Goal: Task Accomplishment & Management: Manage account settings

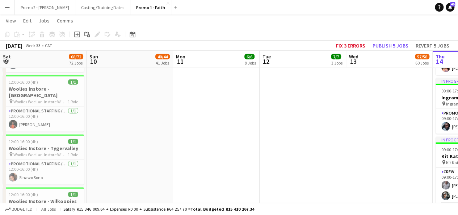
scroll to position [0, 249]
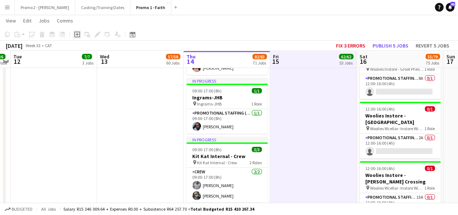
click at [77, 36] on icon "Add job" at bounding box center [77, 34] width 6 height 6
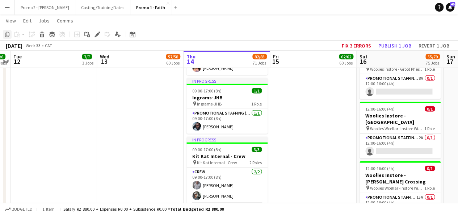
click at [8, 34] on icon "Copy" at bounding box center [7, 34] width 6 height 6
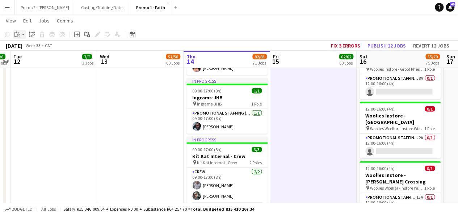
click at [24, 36] on app-action-btn "Paste" at bounding box center [19, 34] width 13 height 9
click at [44, 61] on link "Paste with crew Ctrl+Shift+V" at bounding box center [53, 60] width 68 height 7
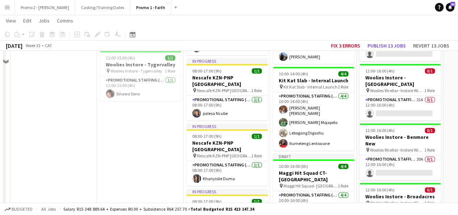
scroll to position [3137, 0]
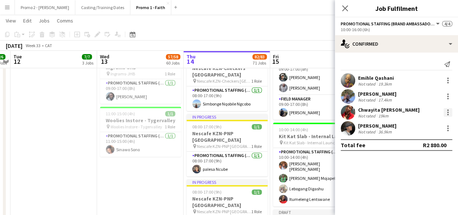
click at [447, 110] on div at bounding box center [447, 109] width 1 height 1
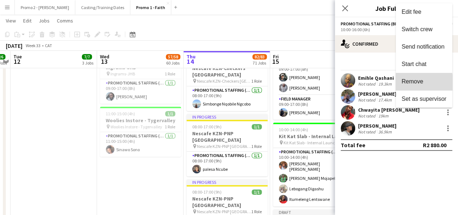
click at [416, 85] on button "Remove" at bounding box center [424, 81] width 56 height 17
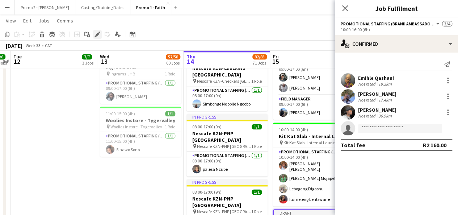
click at [97, 34] on icon at bounding box center [97, 35] width 4 height 4
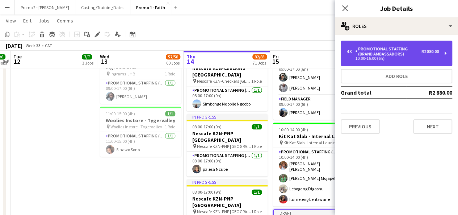
click at [426, 58] on div "10:00-16:00 (6h)" at bounding box center [392, 58] width 92 height 4
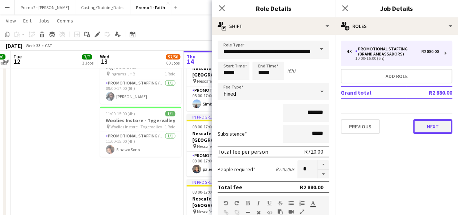
click at [432, 131] on button "Next" at bounding box center [432, 126] width 39 height 14
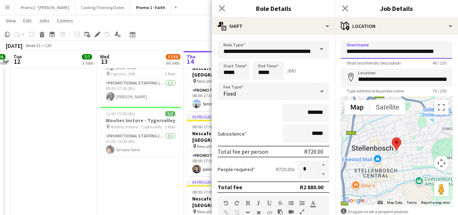
drag, startPoint x: 363, startPoint y: 50, endPoint x: 386, endPoint y: 50, distance: 23.2
click at [386, 50] on input "**********" at bounding box center [396, 50] width 111 height 18
drag, startPoint x: 397, startPoint y: 50, endPoint x: 463, endPoint y: 44, distance: 65.8
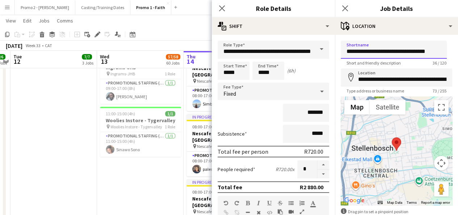
scroll to position [0, 2]
type input "**********"
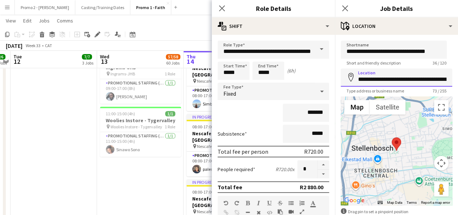
scroll to position [0, 92]
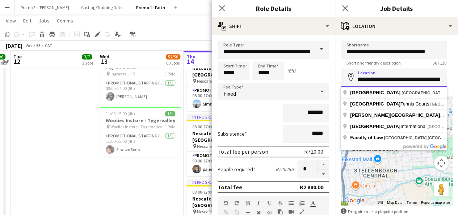
drag, startPoint x: 355, startPoint y: 79, endPoint x: 463, endPoint y: 62, distance: 108.9
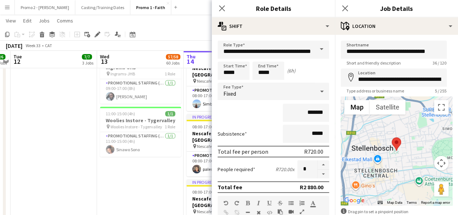
type input "**********"
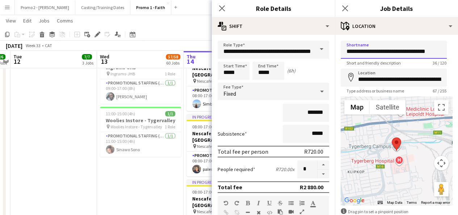
scroll to position [0, 2]
drag, startPoint x: 346, startPoint y: 52, endPoint x: 463, endPoint y: 53, distance: 116.9
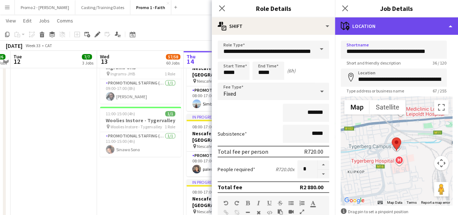
scroll to position [0, 0]
click at [366, 34] on div "maps-pin-1 Location" at bounding box center [396, 25] width 123 height 17
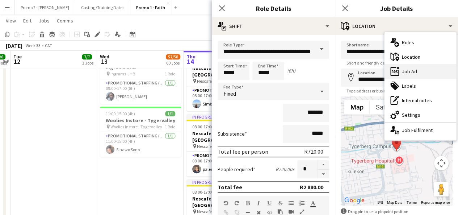
click at [416, 69] on div "ads-window Job Ad" at bounding box center [420, 71] width 72 height 14
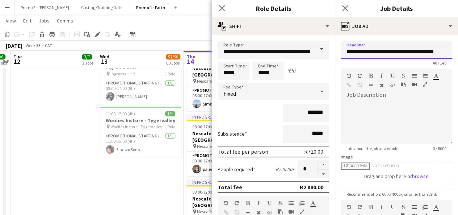
scroll to position [0, 5]
drag, startPoint x: 346, startPoint y: 52, endPoint x: 463, endPoint y: 69, distance: 118.6
paste input "text"
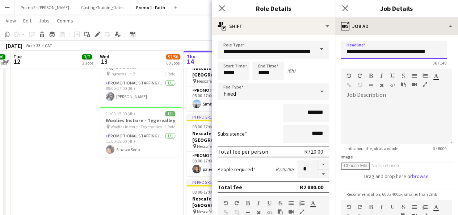
type input "**********"
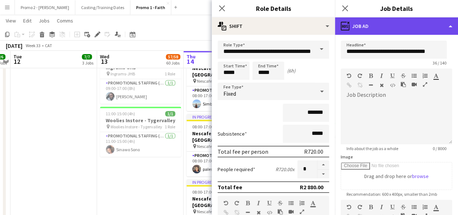
scroll to position [0, 0]
click at [369, 26] on div "ads-window Job Ad" at bounding box center [396, 25] width 123 height 17
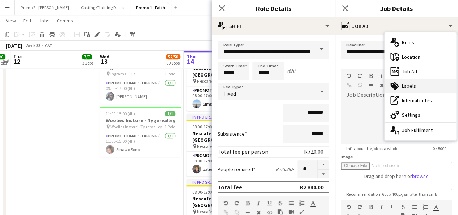
click at [412, 82] on div "tags-double Labels" at bounding box center [420, 86] width 72 height 14
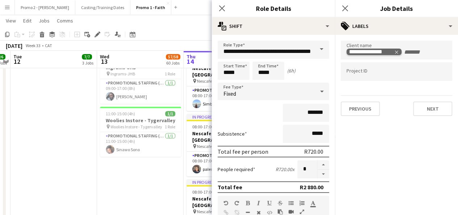
click at [397, 53] on icon "Remove tag" at bounding box center [396, 51] width 3 height 3
paste input "**********"
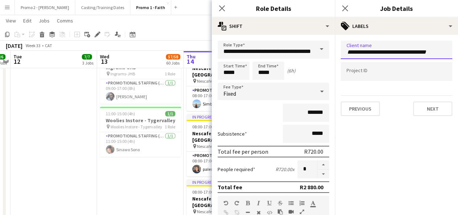
drag, startPoint x: 396, startPoint y: 53, endPoint x: 463, endPoint y: 45, distance: 67.4
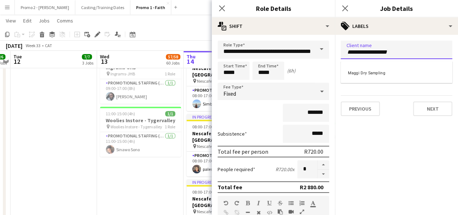
type input "**********"
click at [381, 29] on div at bounding box center [396, 107] width 123 height 215
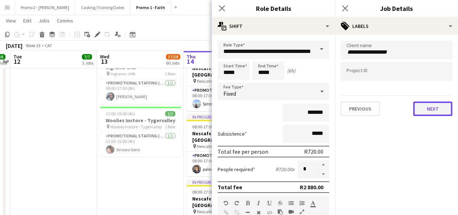
click at [437, 108] on button "Next" at bounding box center [432, 108] width 39 height 14
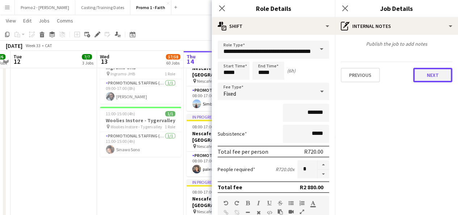
click at [427, 71] on button "Next" at bounding box center [432, 75] width 39 height 14
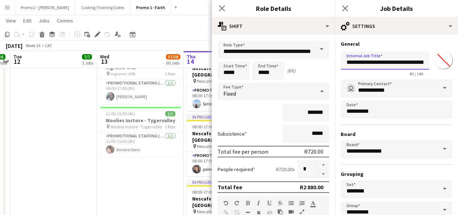
scroll to position [0, 35]
drag, startPoint x: 345, startPoint y: 62, endPoint x: 463, endPoint y: 56, distance: 118.2
paste input "text"
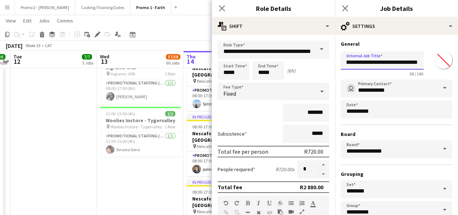
type input "**********"
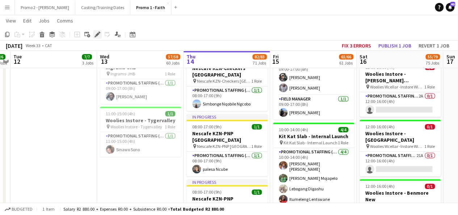
click at [98, 37] on div "Edit" at bounding box center [97, 34] width 9 height 9
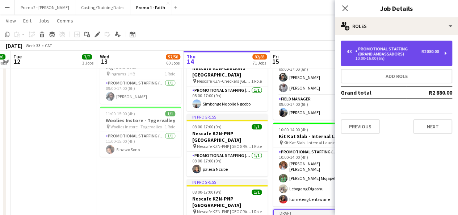
click at [381, 60] on div "10:00-16:00 (6h)" at bounding box center [392, 58] width 92 height 4
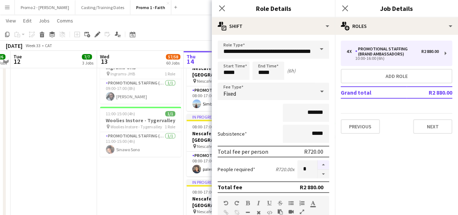
click at [317, 166] on button "button" at bounding box center [323, 164] width 12 height 9
type input "*"
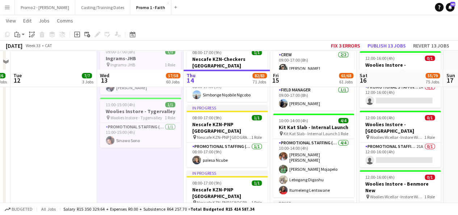
scroll to position [3165, 0]
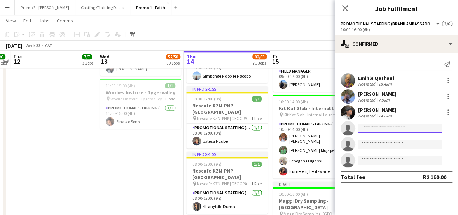
click at [379, 126] on input at bounding box center [400, 128] width 84 height 9
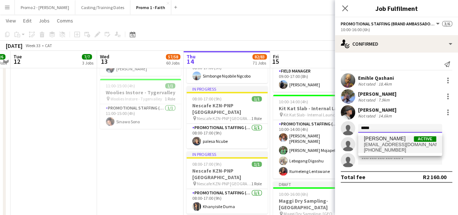
type input "*****"
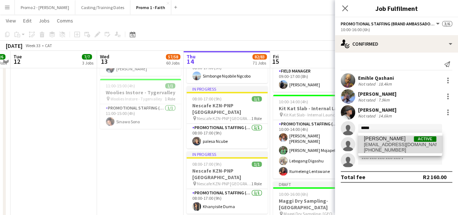
click at [380, 139] on span "Bevan Jones" at bounding box center [385, 138] width 42 height 6
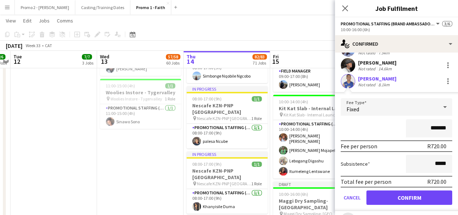
scroll to position [56, 0]
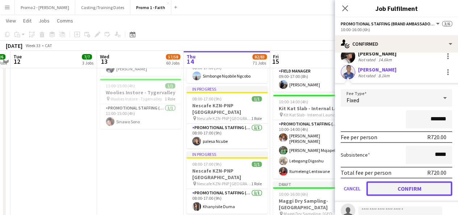
click at [421, 185] on button "Confirm" at bounding box center [409, 188] width 86 height 14
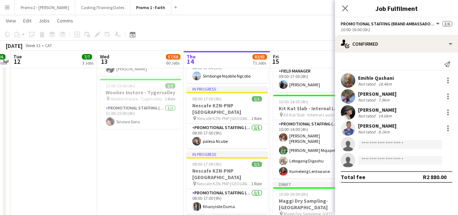
scroll to position [0, 0]
click at [387, 142] on input at bounding box center [400, 144] width 84 height 9
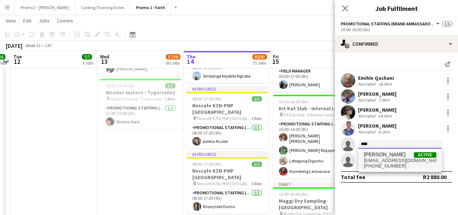
type input "****"
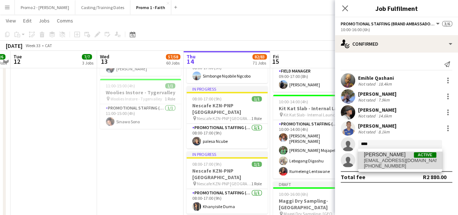
click at [392, 154] on span "Nabeelah Samuels" at bounding box center [385, 154] width 42 height 6
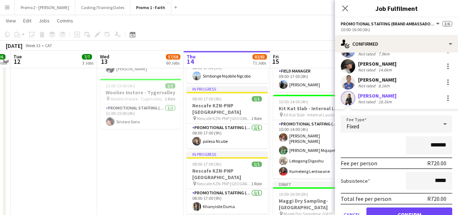
scroll to position [54, 0]
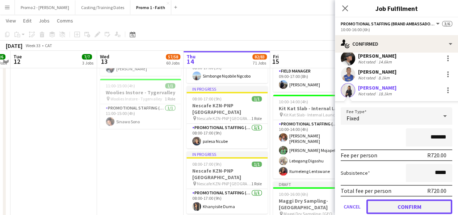
click at [425, 207] on button "Confirm" at bounding box center [409, 206] width 86 height 14
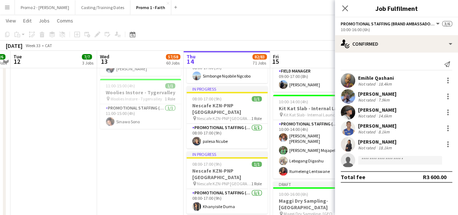
scroll to position [0, 0]
click at [378, 160] on input at bounding box center [400, 160] width 84 height 9
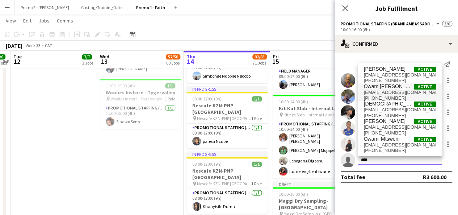
type input "****"
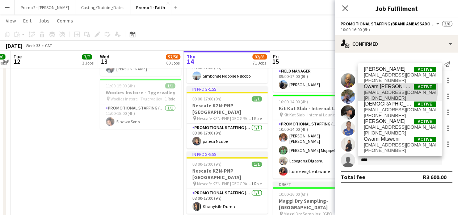
click at [393, 89] on span "Owam Nicole Katase" at bounding box center [389, 86] width 50 height 6
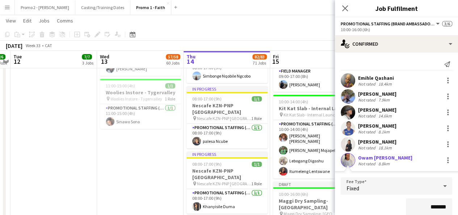
scroll to position [86, 0]
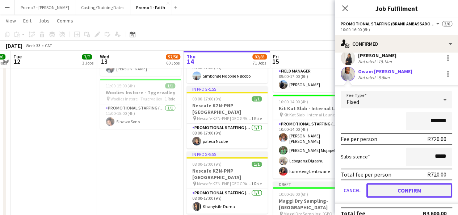
click at [407, 190] on button "Confirm" at bounding box center [409, 190] width 86 height 14
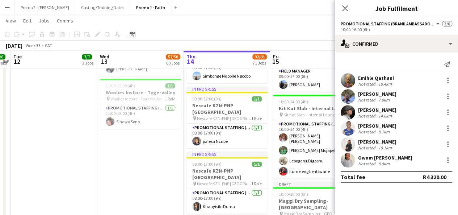
scroll to position [0, 0]
click at [308, 44] on div "August 2025 Week 33 • CAT Fix 3 errors Publish 1 job Revert 1 job" at bounding box center [229, 46] width 458 height 10
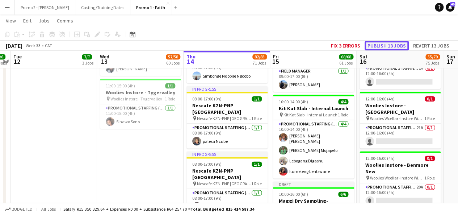
click at [399, 45] on button "Publish 13 jobs" at bounding box center [386, 45] width 44 height 9
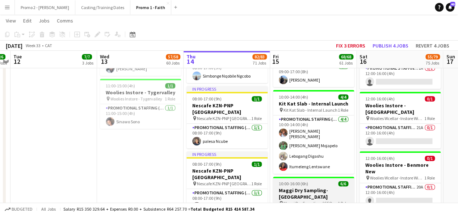
click at [298, 187] on h3 "Maggi Dry Sampling- Tygerberg Campus" at bounding box center [313, 193] width 81 height 13
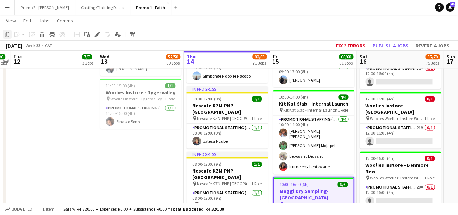
click at [7, 34] on icon "Copy" at bounding box center [7, 34] width 6 height 6
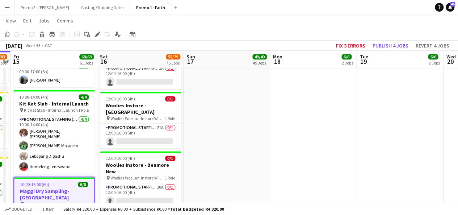
drag, startPoint x: 452, startPoint y: 92, endPoint x: 251, endPoint y: 81, distance: 201.6
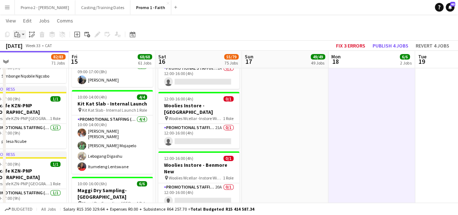
click at [25, 34] on app-action-btn "Paste" at bounding box center [19, 34] width 13 height 9
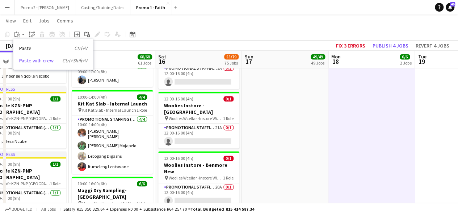
click at [37, 60] on link "Paste with crew Ctrl+Shift+V" at bounding box center [53, 60] width 68 height 7
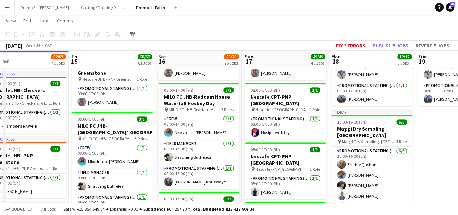
scroll to position [198, 0]
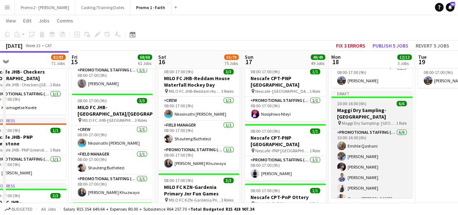
click at [351, 99] on app-job-card "Draft 10:00-16:00 (6h) 6/6 Maggi Dry Sampling- Tygerberg Campus pin Maggi Dry S…" at bounding box center [371, 143] width 81 height 107
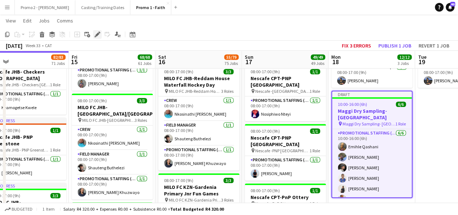
click at [98, 33] on icon at bounding box center [97, 35] width 4 height 4
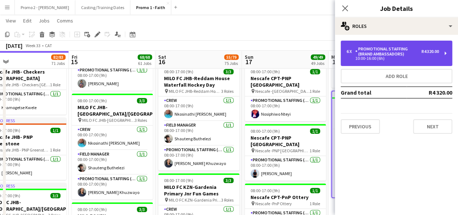
click at [394, 55] on div "Promotional Staffing (Brand Ambassadors)" at bounding box center [388, 51] width 66 height 10
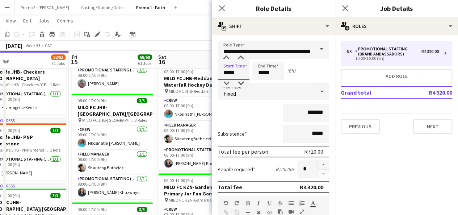
drag, startPoint x: 229, startPoint y: 72, endPoint x: 223, endPoint y: 71, distance: 6.0
click at [223, 71] on input "*****" at bounding box center [234, 71] width 32 height 18
type input "*****"
click at [197, 40] on app-toolbar "Copy Paste Paste Ctrl+V Paste with crew Ctrl+Shift+V Paste linked Job Delete Gr…" at bounding box center [229, 34] width 458 height 12
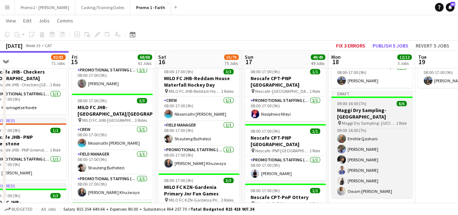
scroll to position [0, 0]
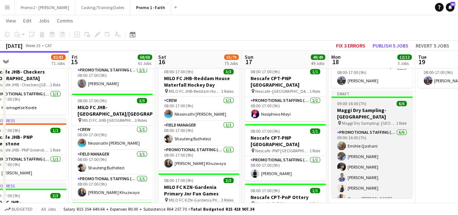
click at [360, 107] on h3 "Maggi Dry Sampling- Tygerberg Campus" at bounding box center [371, 113] width 81 height 13
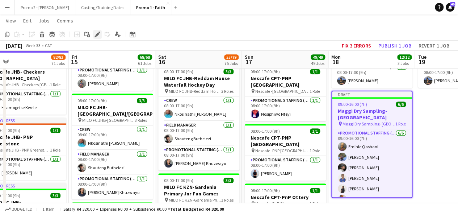
click at [98, 35] on icon "Edit" at bounding box center [97, 34] width 6 height 6
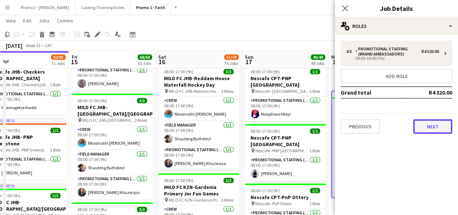
click at [442, 122] on button "Next" at bounding box center [432, 126] width 39 height 14
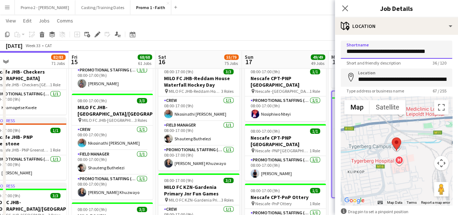
scroll to position [0, 2]
drag, startPoint x: 399, startPoint y: 50, endPoint x: 463, endPoint y: 41, distance: 64.8
click at [400, 51] on input "**********" at bounding box center [394, 50] width 106 height 18
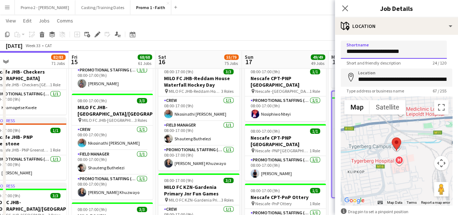
type input "**********"
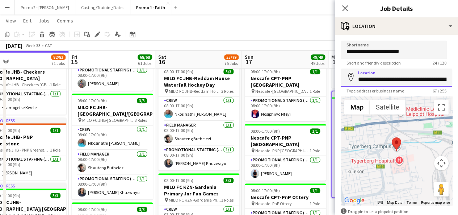
scroll to position [0, 86]
drag, startPoint x: 356, startPoint y: 78, endPoint x: 463, endPoint y: 82, distance: 106.9
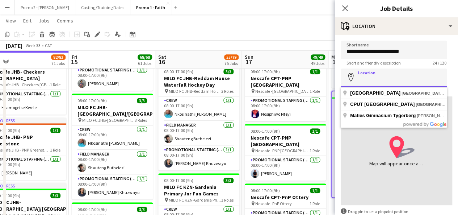
scroll to position [0, 0]
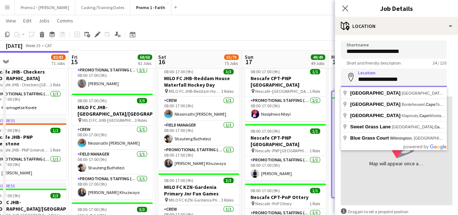
drag, startPoint x: 398, startPoint y: 78, endPoint x: 461, endPoint y: 79, distance: 63.4
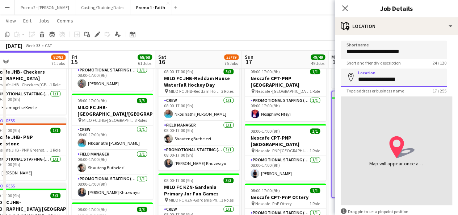
drag, startPoint x: 397, startPoint y: 81, endPoint x: 358, endPoint y: 74, distance: 39.6
click at [358, 74] on input "**********" at bounding box center [394, 77] width 106 height 18
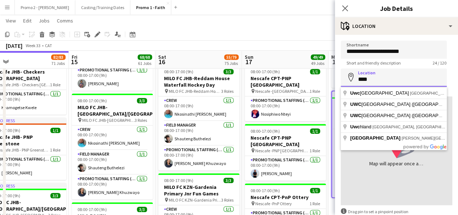
click at [374, 78] on input "***" at bounding box center [394, 77] width 106 height 18
drag, startPoint x: 390, startPoint y: 76, endPoint x: 354, endPoint y: 78, distance: 36.2
click at [354, 78] on div "Location map-marker *********" at bounding box center [396, 77] width 111 height 18
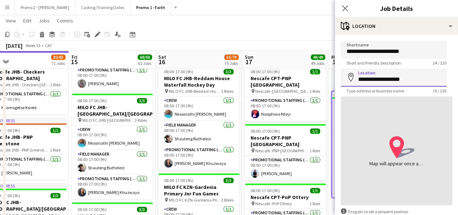
drag, startPoint x: 389, startPoint y: 79, endPoint x: 348, endPoint y: 82, distance: 41.4
click at [348, 82] on input "**********" at bounding box center [394, 77] width 106 height 18
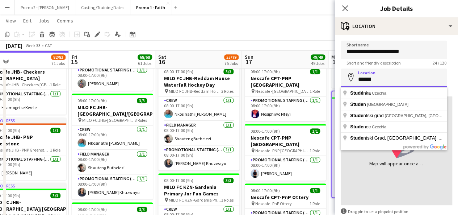
click at [374, 82] on input "*****" at bounding box center [394, 77] width 106 height 18
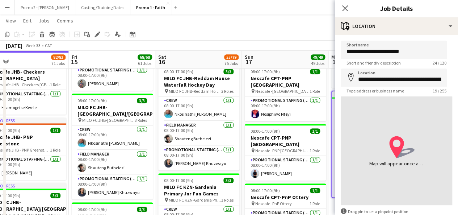
type input "**********"
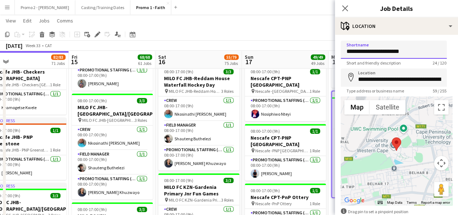
drag, startPoint x: 413, startPoint y: 52, endPoint x: 344, endPoint y: 53, distance: 69.1
click at [344, 53] on input "**********" at bounding box center [394, 50] width 106 height 18
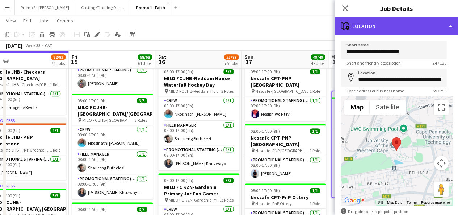
click at [376, 22] on div "maps-pin-1 Location" at bounding box center [396, 25] width 123 height 17
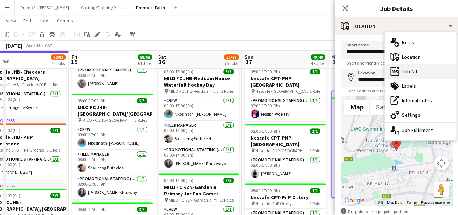
click at [429, 71] on div "ads-window Job Ad" at bounding box center [420, 71] width 72 height 14
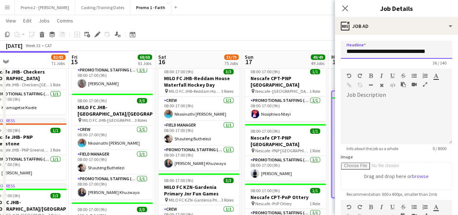
scroll to position [0, 2]
drag, startPoint x: 346, startPoint y: 50, endPoint x: 463, endPoint y: 48, distance: 116.6
paste input "text"
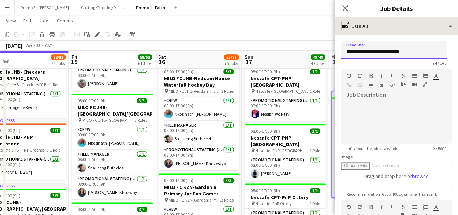
type input "**********"
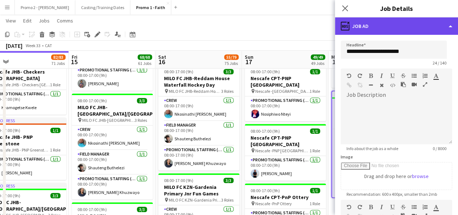
click at [361, 28] on div "ads-window Job Ad" at bounding box center [396, 25] width 123 height 17
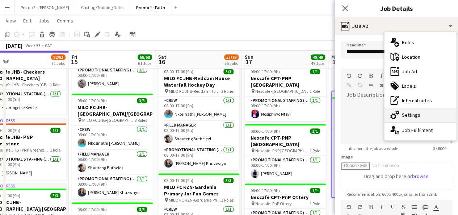
click at [416, 113] on div "cog-double-3 Settings" at bounding box center [420, 114] width 72 height 14
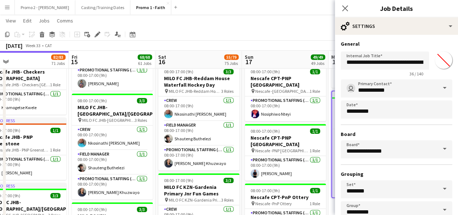
type input "*******"
drag, startPoint x: 346, startPoint y: 61, endPoint x: 463, endPoint y: 64, distance: 117.0
drag, startPoint x: 463, startPoint y: 64, endPoint x: 371, endPoint y: 39, distance: 95.7
click at [371, 39] on div "**********" at bounding box center [396, 147] width 123 height 225
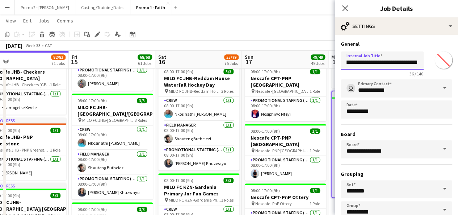
drag, startPoint x: 346, startPoint y: 64, endPoint x: 463, endPoint y: 47, distance: 118.1
paste input "text"
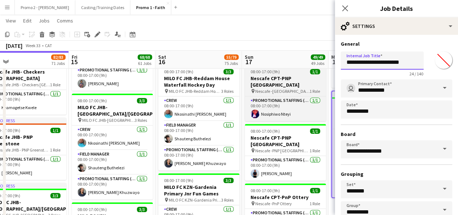
scroll to position [0, 0]
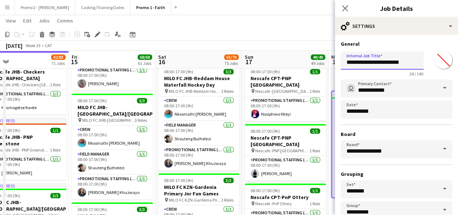
type input "**********"
click at [324, 45] on div "August 2025 Week 33 • CAT Fix 3 errors Publish 1 job Revert 1 job" at bounding box center [229, 46] width 458 height 10
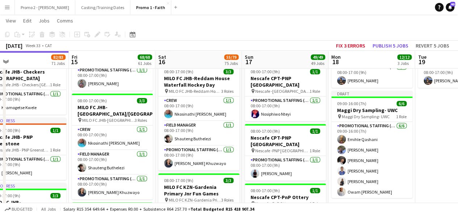
drag, startPoint x: 411, startPoint y: 152, endPoint x: 289, endPoint y: 38, distance: 167.5
click at [289, 38] on app-toolbar "Copy Paste Paste Ctrl+V Paste with crew Ctrl+Shift+V Paste linked Job Delete Gr…" at bounding box center [229, 34] width 458 height 12
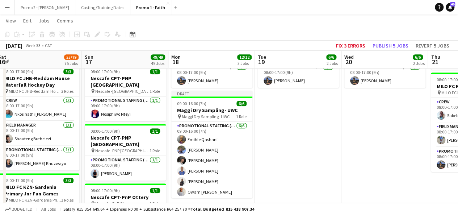
scroll to position [0, 275]
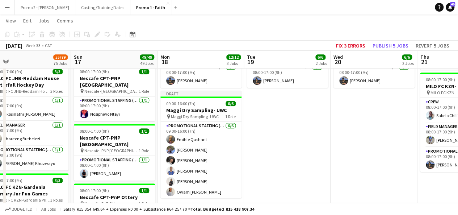
drag, startPoint x: 442, startPoint y: 142, endPoint x: 271, endPoint y: 76, distance: 183.1
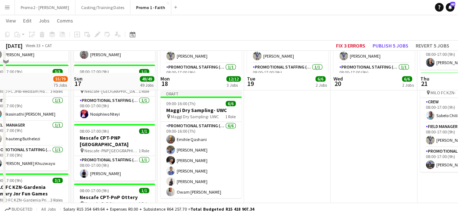
scroll to position [226, 0]
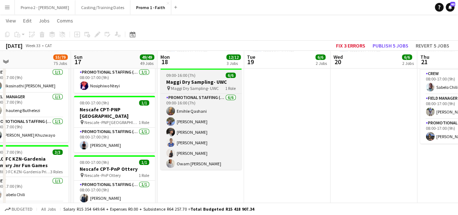
click at [184, 69] on app-job-card "Draft 09:00-16:00 (7h) 6/6 Maggi Dry Sampling- UWC pin Maggi Dry Sampling- UWC …" at bounding box center [200, 115] width 81 height 107
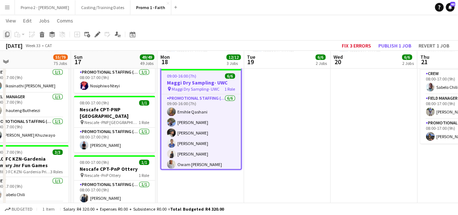
click at [8, 35] on icon "Copy" at bounding box center [7, 34] width 6 height 6
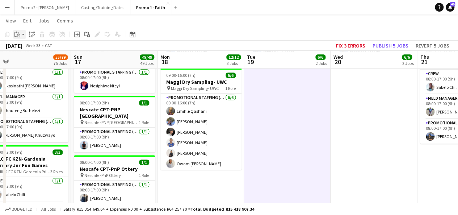
click at [24, 37] on app-action-btn "Paste" at bounding box center [19, 34] width 13 height 9
click at [51, 58] on link "Paste with crew Ctrl+Shift+V" at bounding box center [53, 60] width 68 height 7
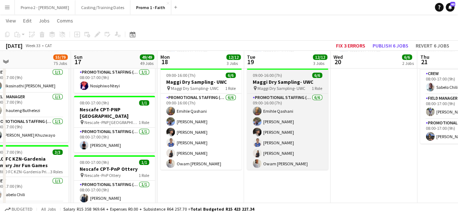
click at [280, 82] on h3 "Maggi Dry Sampling- UWC" at bounding box center [287, 82] width 81 height 7
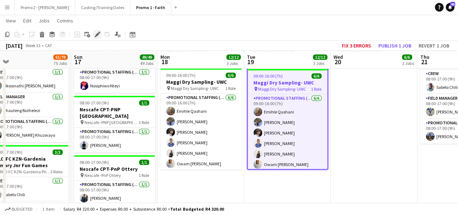
click at [97, 35] on icon at bounding box center [97, 35] width 4 height 4
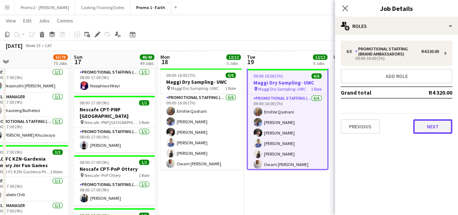
click at [432, 121] on button "Next" at bounding box center [432, 126] width 39 height 14
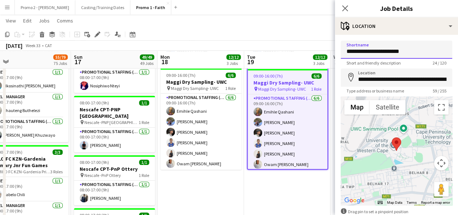
drag, startPoint x: 397, startPoint y: 49, endPoint x: 463, endPoint y: 47, distance: 65.6
type input "**********"
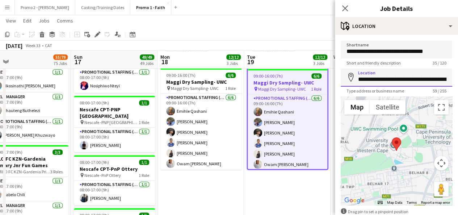
scroll to position [0, 57]
drag, startPoint x: 358, startPoint y: 79, endPoint x: 463, endPoint y: 85, distance: 104.8
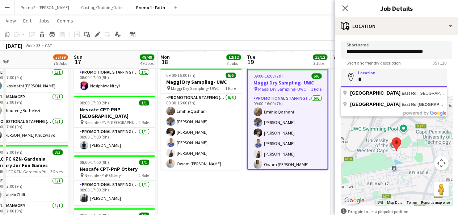
scroll to position [0, 0]
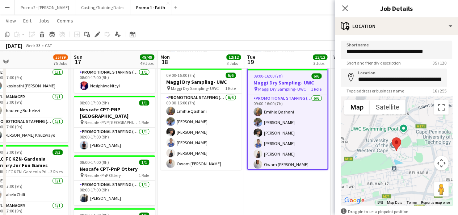
type input "**********"
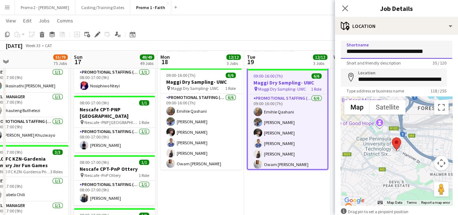
drag, startPoint x: 347, startPoint y: 52, endPoint x: 448, endPoint y: 52, distance: 100.6
click at [448, 52] on form "**********" at bounding box center [396, 145] width 123 height 209
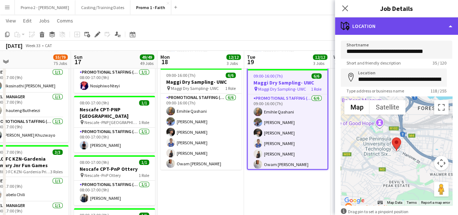
click at [395, 18] on div "maps-pin-1 Location" at bounding box center [396, 25] width 123 height 17
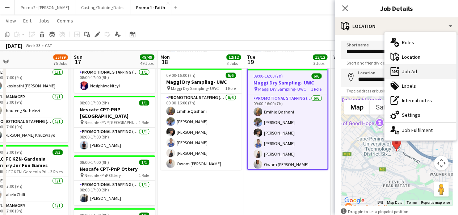
click at [426, 72] on div "ads-window Job Ad" at bounding box center [420, 71] width 72 height 14
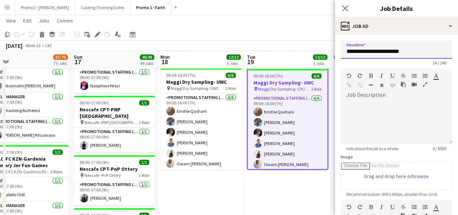
drag, startPoint x: 347, startPoint y: 51, endPoint x: 450, endPoint y: 54, distance: 103.2
click at [450, 54] on form "**********" at bounding box center [396, 197] width 123 height 312
paste input "**********"
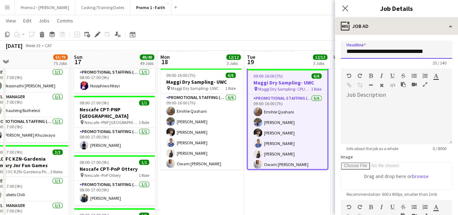
type input "**********"
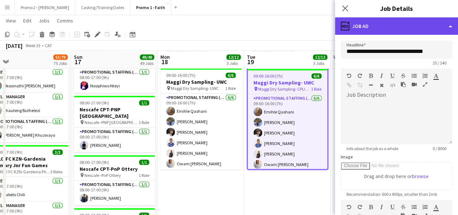
click at [354, 28] on div "ads-window Job Ad" at bounding box center [396, 25] width 123 height 17
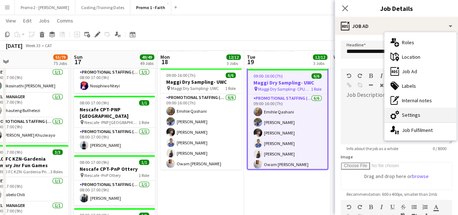
click at [420, 110] on div "cog-double-3 Settings" at bounding box center [420, 114] width 72 height 14
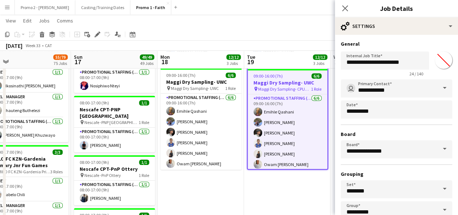
type input "*******"
drag, startPoint x: 346, startPoint y: 60, endPoint x: 463, endPoint y: 66, distance: 117.1
paste input "**********"
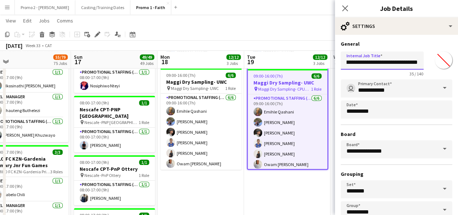
type input "**********"
click at [298, 35] on app-toolbar "Copy Paste Paste Ctrl+V Paste with crew Ctrl+Shift+V Paste linked Job Delete Gr…" at bounding box center [229, 34] width 458 height 12
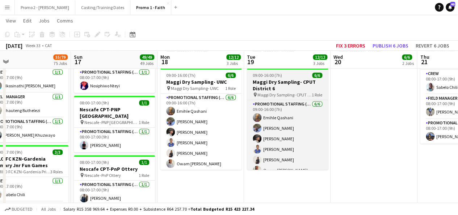
click at [268, 77] on span "09:00-16:00 (7h)" at bounding box center [267, 74] width 29 height 5
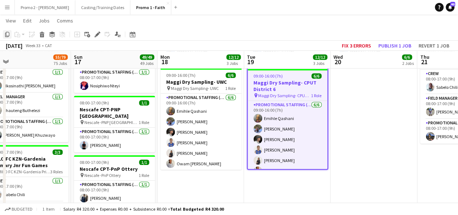
click at [7, 35] on icon "Copy" at bounding box center [7, 34] width 6 height 6
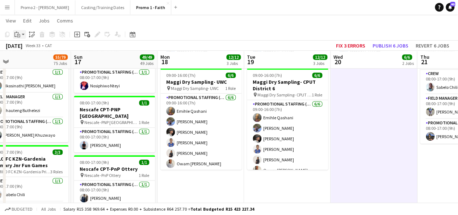
click at [25, 34] on app-action-btn "Paste" at bounding box center [19, 34] width 13 height 9
click at [37, 63] on link "Paste with crew Ctrl+Shift+V" at bounding box center [53, 60] width 68 height 7
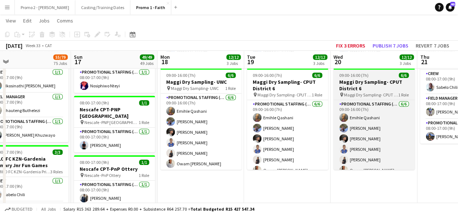
click at [359, 79] on h3 "Maggi Dry Sampling- CPUT District 6" at bounding box center [373, 85] width 81 height 13
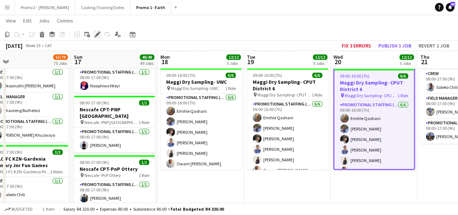
click at [97, 35] on icon at bounding box center [97, 35] width 4 height 4
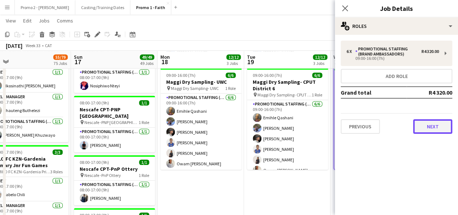
click at [429, 127] on button "Next" at bounding box center [432, 126] width 39 height 14
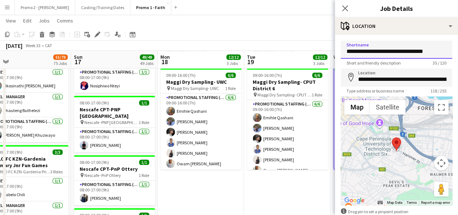
drag, startPoint x: 412, startPoint y: 50, endPoint x: 463, endPoint y: 41, distance: 51.8
drag, startPoint x: 463, startPoint y: 41, endPoint x: 321, endPoint y: 25, distance: 142.4
click at [321, 25] on app-page-menu "View Day view expanded Day view collapsed Month view Date picker Jump to today …" at bounding box center [229, 21] width 458 height 14
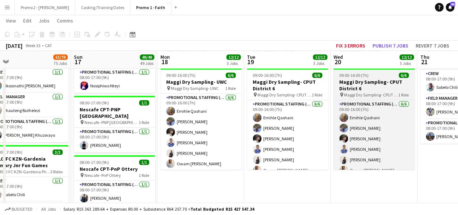
click at [370, 82] on h3 "Maggi Dry Sampling- CPUT District 6" at bounding box center [373, 85] width 81 height 13
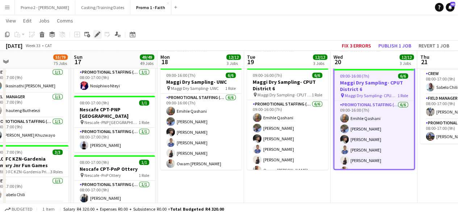
click at [98, 35] on icon "Edit" at bounding box center [97, 34] width 6 height 6
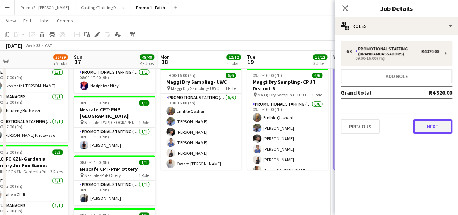
click at [421, 124] on button "Next" at bounding box center [432, 126] width 39 height 14
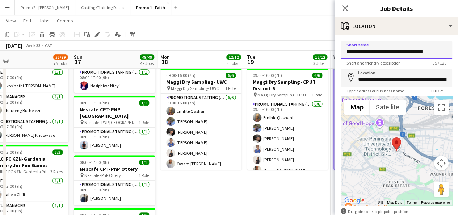
drag, startPoint x: 398, startPoint y: 51, endPoint x: 463, endPoint y: 44, distance: 65.2
click at [397, 50] on input "**********" at bounding box center [396, 50] width 111 height 18
type input "**********"
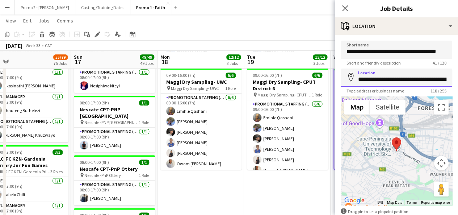
click at [432, 77] on input "**********" at bounding box center [396, 77] width 111 height 18
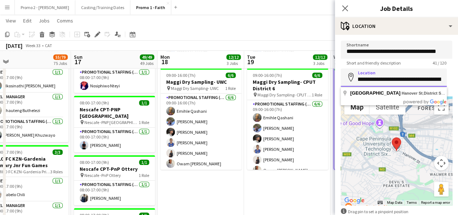
drag, startPoint x: 410, startPoint y: 80, endPoint x: 463, endPoint y: 82, distance: 52.9
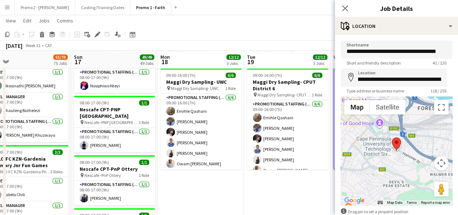
scroll to position [0, 0]
drag, startPoint x: 463, startPoint y: 82, endPoint x: 327, endPoint y: 42, distance: 141.5
click at [327, 42] on div "August 2025 Week 33 • CAT Fix 3 errors Publish 1 job Revert 1 job" at bounding box center [229, 46] width 458 height 10
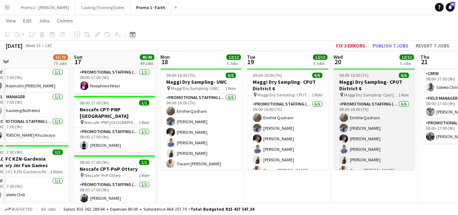
click at [350, 82] on h3 "Maggi Dry Sampling- CPUT District 6" at bounding box center [373, 85] width 81 height 13
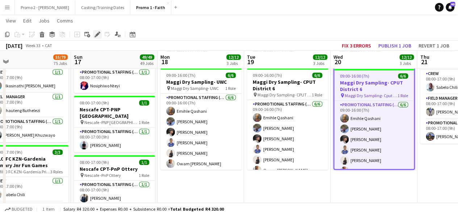
click at [97, 33] on icon at bounding box center [97, 35] width 4 height 4
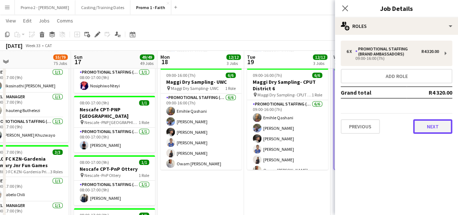
click at [437, 121] on button "Next" at bounding box center [432, 126] width 39 height 14
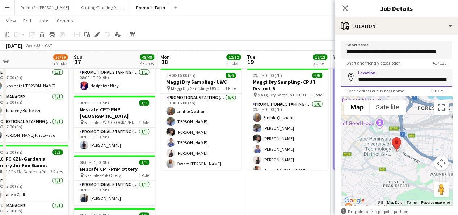
click at [428, 79] on input "**********" at bounding box center [396, 77] width 111 height 18
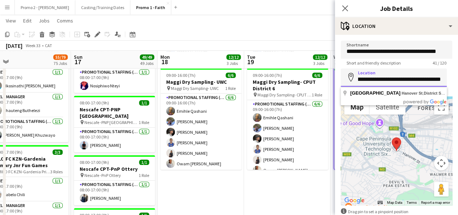
drag, startPoint x: 408, startPoint y: 78, endPoint x: 463, endPoint y: 85, distance: 55.8
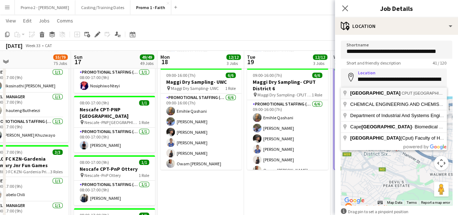
scroll to position [0, 0]
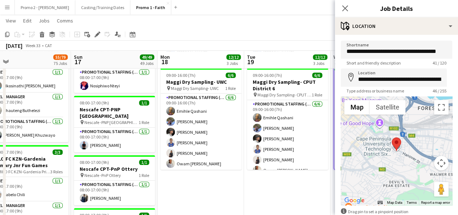
type input "**********"
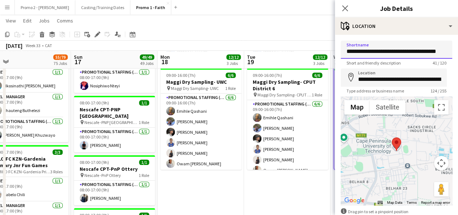
scroll to position [0, 9]
drag, startPoint x: 345, startPoint y: 51, endPoint x: 463, endPoint y: 45, distance: 117.8
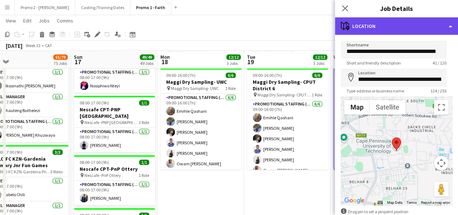
scroll to position [0, 0]
click at [396, 26] on div "maps-pin-1 Location" at bounding box center [396, 25] width 123 height 17
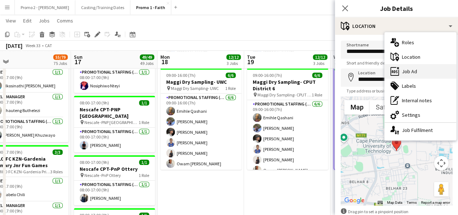
drag, startPoint x: 438, startPoint y: 63, endPoint x: 437, endPoint y: 69, distance: 5.9
click at [437, 69] on div "multiple-users-add Roles maps-pin-1 Location ads-window Job Ad tags-double Labe…" at bounding box center [420, 86] width 72 height 108
click at [429, 72] on div "ads-window Job Ad" at bounding box center [420, 71] width 72 height 14
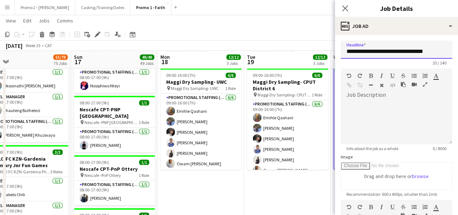
drag, startPoint x: 347, startPoint y: 49, endPoint x: 463, endPoint y: 58, distance: 116.5
paste input "******"
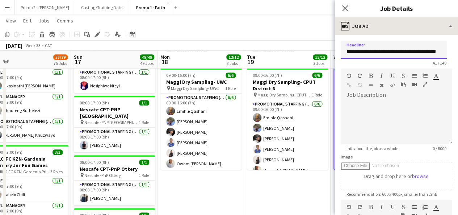
type input "**********"
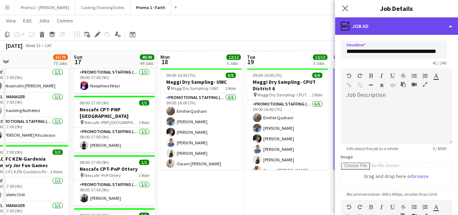
scroll to position [0, 0]
click at [375, 29] on div "ads-window Job Ad" at bounding box center [396, 25] width 123 height 17
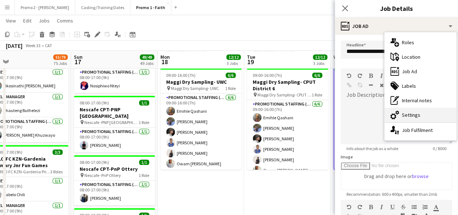
click at [432, 118] on div "cog-double-3 Settings" at bounding box center [420, 114] width 72 height 14
type input "*******"
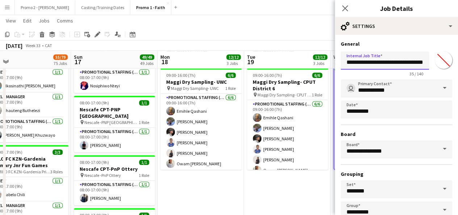
drag, startPoint x: 345, startPoint y: 61, endPoint x: 463, endPoint y: 44, distance: 118.9
paste input "******"
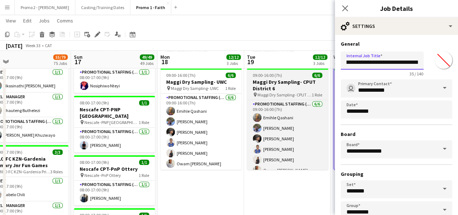
scroll to position [0, 33]
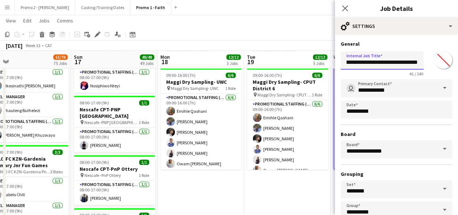
type input "**********"
click at [320, 41] on div "August 2025 Week 33 • CAT Fix 3 errors Publish 1 job Revert 1 job" at bounding box center [229, 46] width 458 height 10
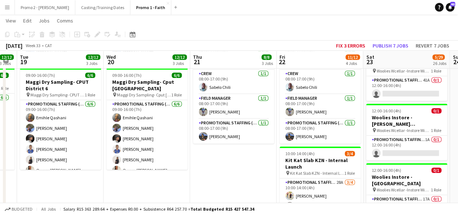
drag, startPoint x: 434, startPoint y: 158, endPoint x: 206, endPoint y: 113, distance: 232.5
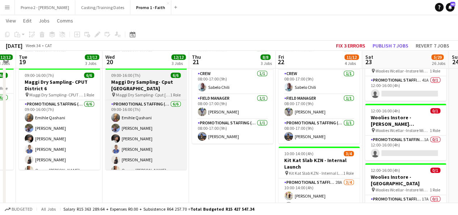
click at [129, 75] on span "09:00-16:00 (7h)" at bounding box center [125, 74] width 29 height 5
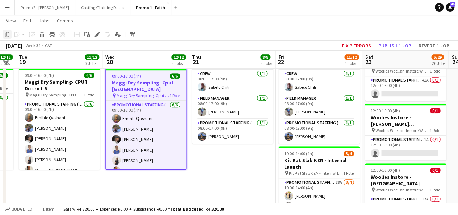
click at [9, 31] on icon "Copy" at bounding box center [7, 34] width 6 height 6
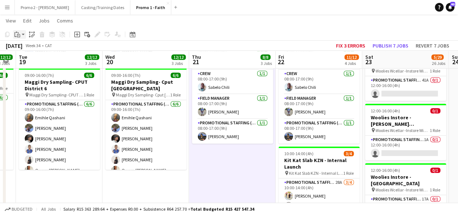
click at [22, 34] on app-action-btn "Paste" at bounding box center [19, 34] width 13 height 9
click at [31, 49] on link "Paste Ctrl+V" at bounding box center [53, 48] width 68 height 7
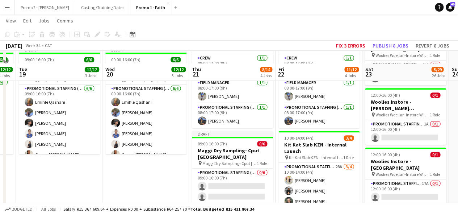
scroll to position [304, 0]
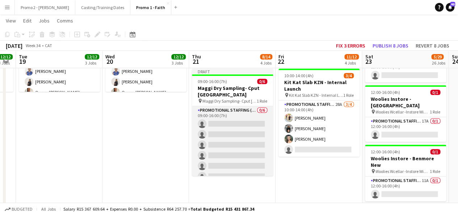
click at [228, 122] on app-card-role "Promotional Staffing (Brand Ambassadors) 0/6 09:00-16:00 (7h) single-neutral-ac…" at bounding box center [232, 144] width 81 height 77
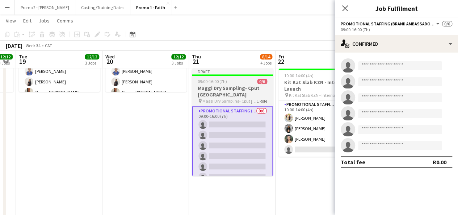
click at [207, 80] on span "09:00-16:00 (7h)" at bounding box center [212, 81] width 29 height 5
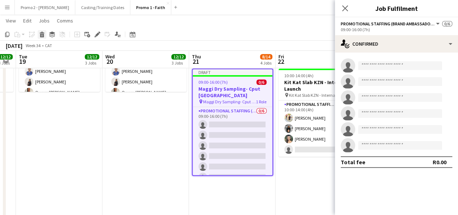
click at [41, 35] on icon "Delete" at bounding box center [42, 34] width 6 height 6
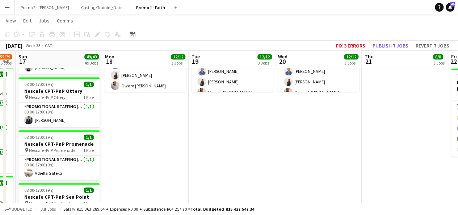
scroll to position [0, 152]
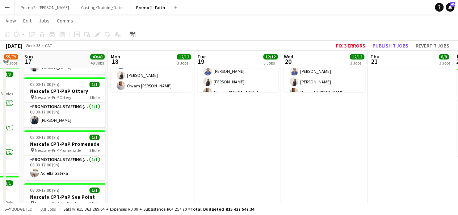
drag, startPoint x: 79, startPoint y: 125, endPoint x: 257, endPoint y: 129, distance: 178.5
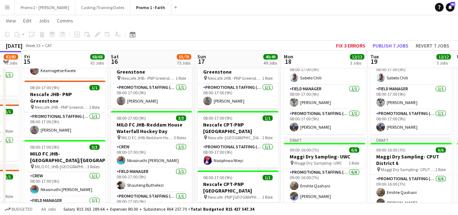
scroll to position [0, 186]
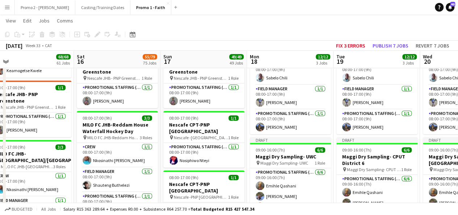
drag, startPoint x: 110, startPoint y: 118, endPoint x: 267, endPoint y: 118, distance: 157.1
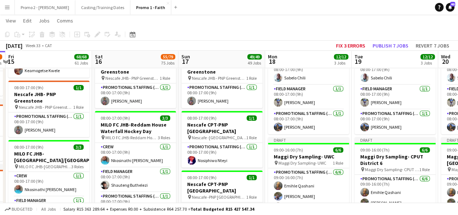
drag, startPoint x: 63, startPoint y: 153, endPoint x: 255, endPoint y: 139, distance: 192.0
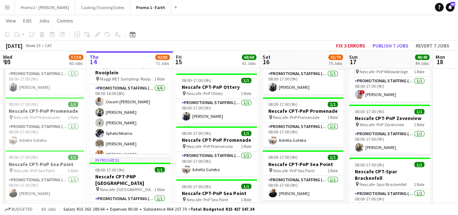
scroll to position [541, 0]
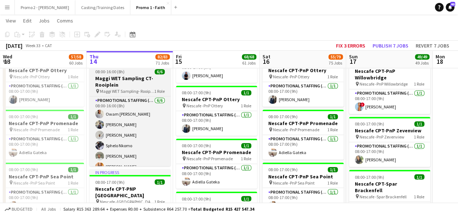
click at [108, 80] on h3 "Maggi WET Sampling CT- Rooiplein" at bounding box center [129, 81] width 81 height 13
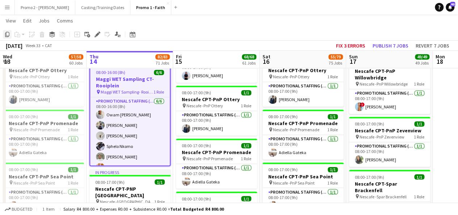
click at [7, 33] on icon "Copy" at bounding box center [7, 34] width 6 height 6
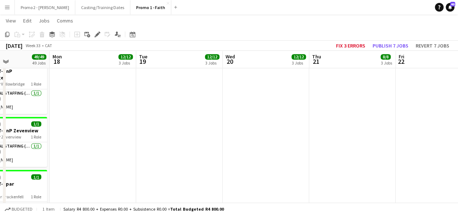
scroll to position [0, 214]
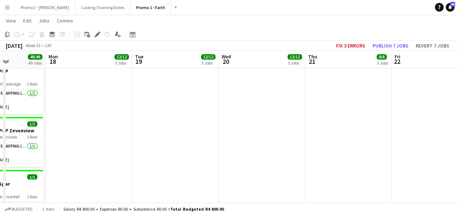
drag, startPoint x: 441, startPoint y: 94, endPoint x: 54, endPoint y: 85, distance: 387.0
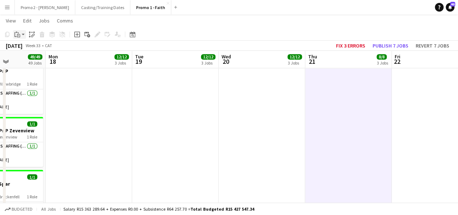
click at [21, 34] on div "Paste" at bounding box center [17, 34] width 9 height 9
click at [31, 59] on link "Paste with crew Ctrl+Shift+V" at bounding box center [53, 60] width 68 height 7
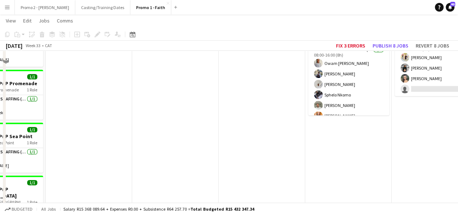
scroll to position [283, 0]
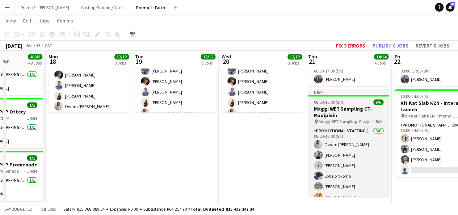
click at [344, 110] on h3 "Maggi WET Sampling CT- Rooiplein" at bounding box center [348, 111] width 81 height 13
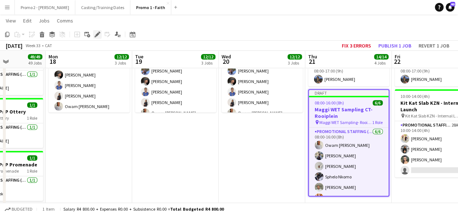
click at [98, 34] on icon at bounding box center [97, 35] width 4 height 4
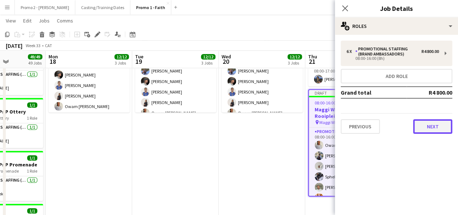
click at [432, 125] on button "Next" at bounding box center [432, 126] width 39 height 14
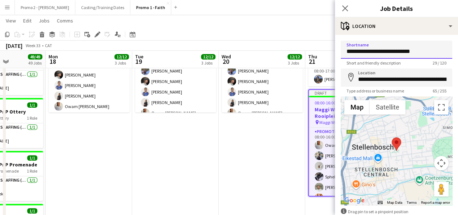
drag, startPoint x: 399, startPoint y: 51, endPoint x: 463, endPoint y: 44, distance: 64.5
type input "**********"
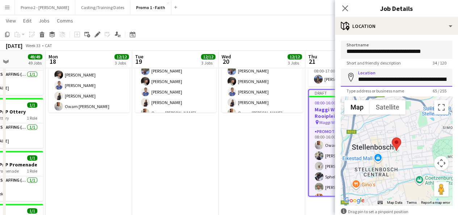
scroll to position [0, 73]
drag, startPoint x: 356, startPoint y: 79, endPoint x: 463, endPoint y: 53, distance: 109.9
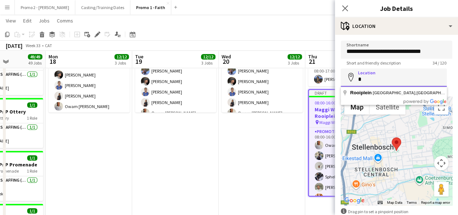
scroll to position [0, 0]
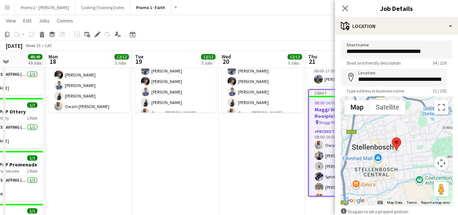
type input "**********"
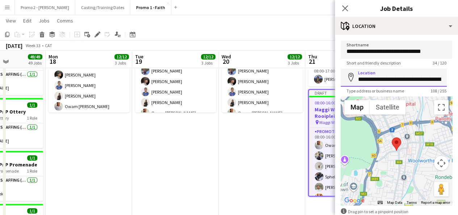
click at [421, 76] on input "**********" at bounding box center [394, 77] width 106 height 18
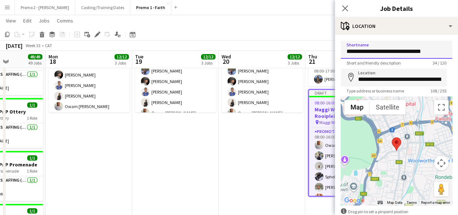
drag, startPoint x: 345, startPoint y: 52, endPoint x: 463, endPoint y: 48, distance: 118.4
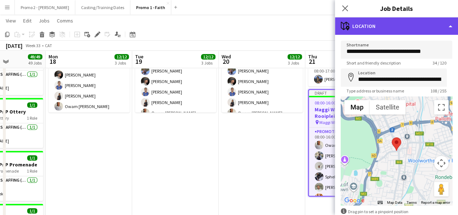
click at [399, 22] on div "maps-pin-1 Location" at bounding box center [396, 25] width 123 height 17
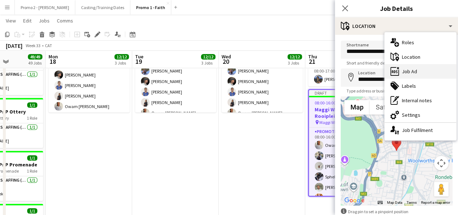
click at [442, 73] on div "ads-window Job Ad" at bounding box center [420, 71] width 72 height 14
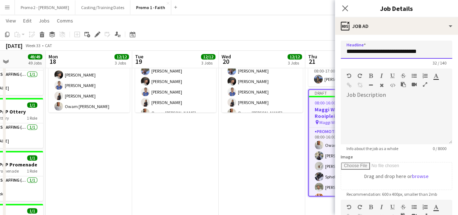
drag, startPoint x: 346, startPoint y: 52, endPoint x: 463, endPoint y: 59, distance: 117.1
paste input "**"
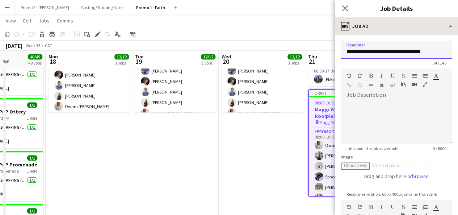
type input "**********"
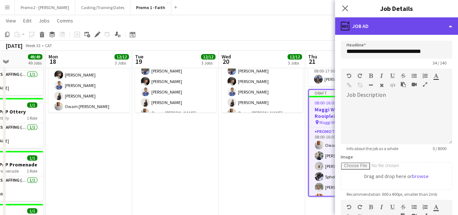
click at [377, 30] on div "ads-window Job Ad" at bounding box center [396, 25] width 123 height 17
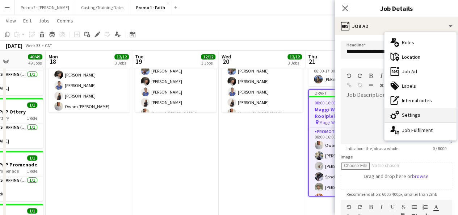
click at [416, 110] on div "cog-double-3 Settings" at bounding box center [420, 114] width 72 height 14
type input "*******"
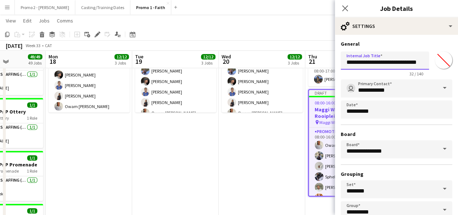
scroll to position [0, 12]
drag, startPoint x: 347, startPoint y: 60, endPoint x: 463, endPoint y: 52, distance: 116.4
paste input "**"
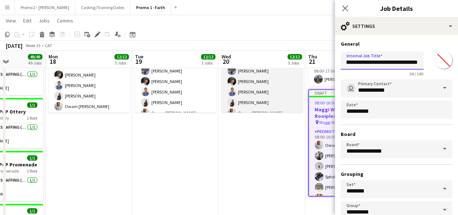
scroll to position [0, 19]
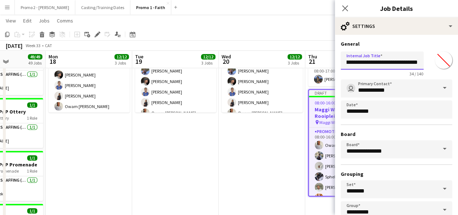
type input "**********"
click at [281, 38] on app-toolbar "Copy Paste Paste Ctrl+V Paste with crew Ctrl+Shift+V Paste linked Job Delete Gr…" at bounding box center [229, 34] width 458 height 12
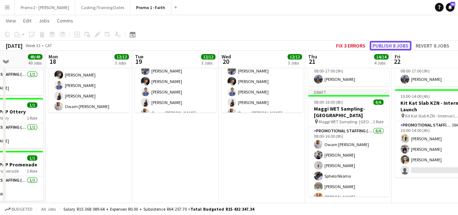
click at [392, 44] on button "Publish 8 jobs" at bounding box center [391, 45] width 42 height 9
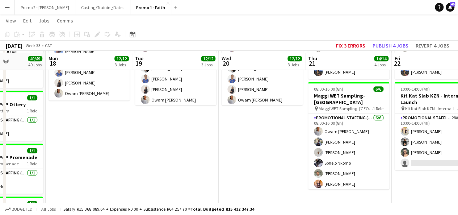
scroll to position [292, 0]
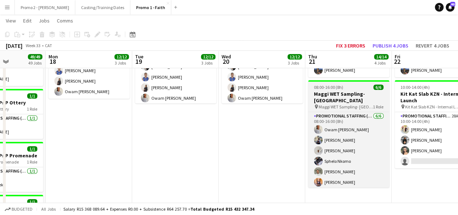
click at [342, 89] on span "08:00-16:00 (8h)" at bounding box center [328, 86] width 29 height 5
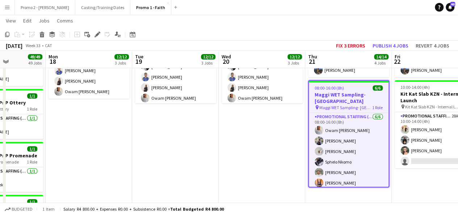
click at [326, 89] on span "08:00-16:00 (8h)" at bounding box center [329, 87] width 29 height 5
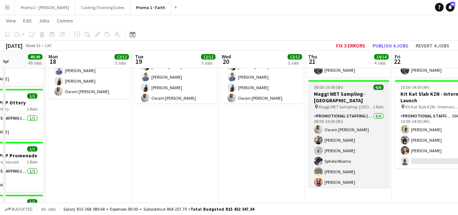
click at [324, 87] on span "08:00-16:00 (8h)" at bounding box center [328, 86] width 29 height 5
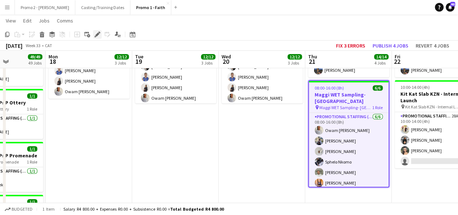
click at [96, 35] on icon at bounding box center [97, 35] width 4 height 4
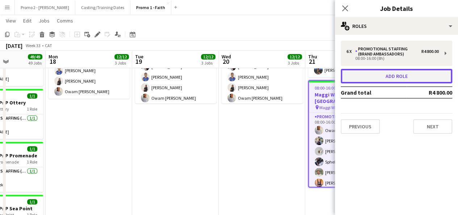
click at [412, 80] on button "Add role" at bounding box center [396, 76] width 111 height 14
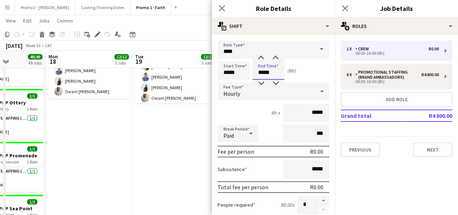
click at [262, 72] on input "*****" at bounding box center [268, 71] width 32 height 18
type input "*****"
click at [317, 89] on icon at bounding box center [321, 91] width 9 height 14
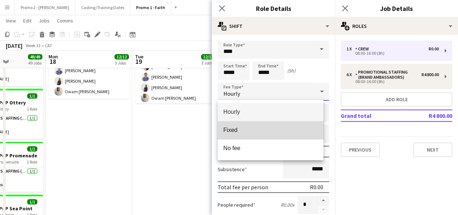
click at [289, 130] on span "Fixed" at bounding box center [270, 129] width 94 height 7
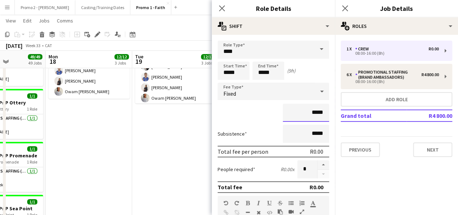
click at [309, 111] on input "*****" at bounding box center [306, 113] width 46 height 18
type input "******"
click at [317, 164] on button "button" at bounding box center [323, 164] width 12 height 9
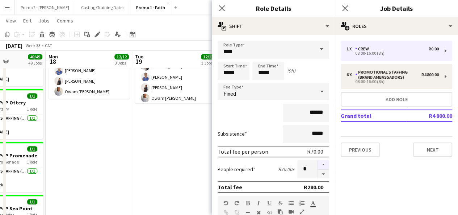
click at [317, 164] on button "button" at bounding box center [323, 164] width 12 height 9
type input "*"
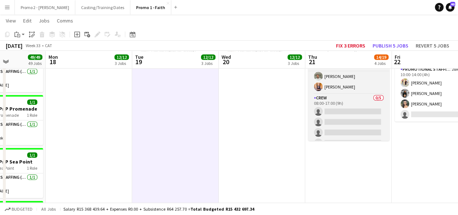
scroll to position [58, 0]
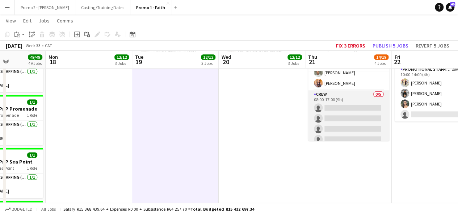
click at [345, 106] on app-card-role "Crew 0/5 08:00-17:00 (9h) single-neutral-actions single-neutral-actions single-…" at bounding box center [348, 123] width 81 height 67
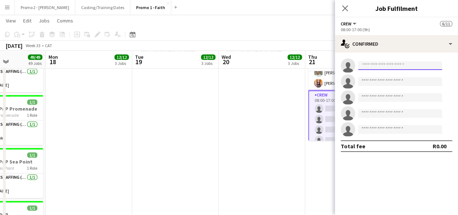
click at [419, 67] on input at bounding box center [400, 65] width 84 height 9
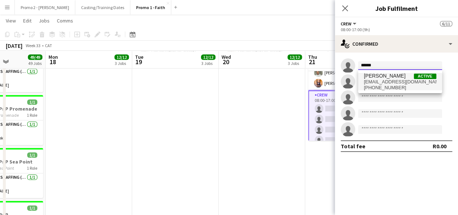
type input "******"
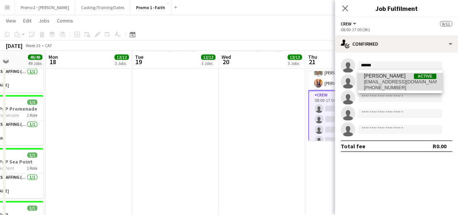
click at [409, 79] on span "Bukosi Ngobeni Active" at bounding box center [400, 76] width 72 height 6
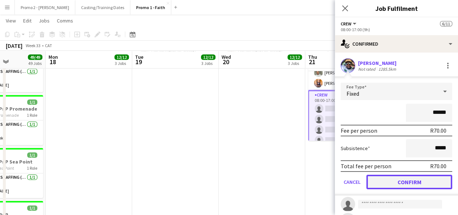
click at [399, 178] on button "Confirm" at bounding box center [409, 181] width 86 height 14
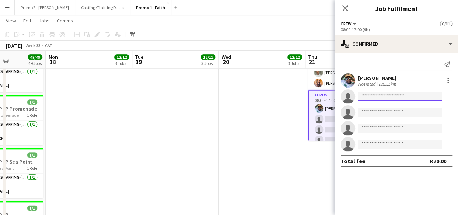
click at [373, 98] on input at bounding box center [400, 96] width 84 height 9
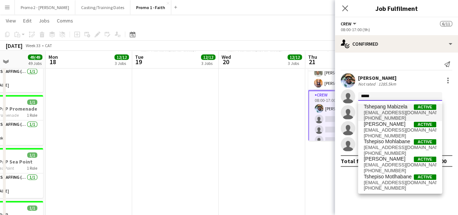
type input "*****"
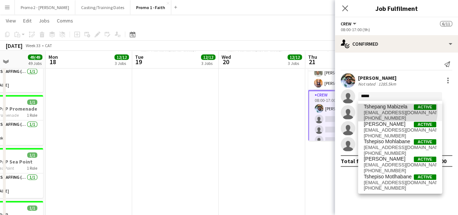
click at [390, 110] on span "tshepangmabizela@gmail.com" at bounding box center [400, 113] width 72 height 6
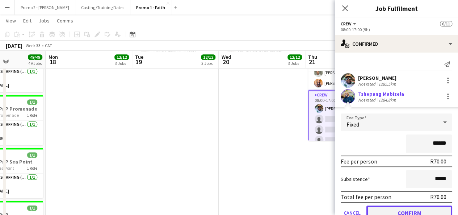
click at [417, 208] on button "Confirm" at bounding box center [409, 212] width 86 height 14
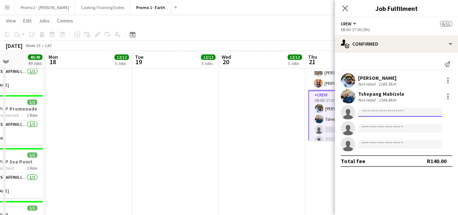
click at [385, 112] on input at bounding box center [400, 112] width 84 height 9
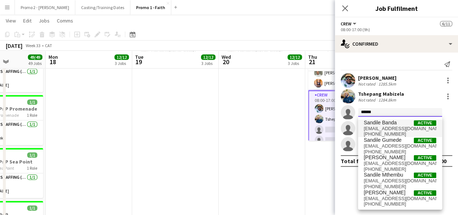
type input "******"
click at [389, 127] on span "sandile.banda@yahoo.com" at bounding box center [400, 129] width 72 height 6
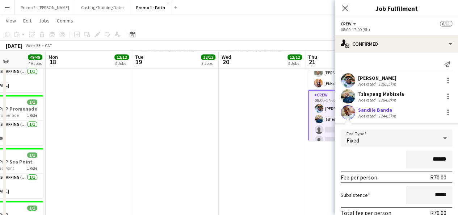
scroll to position [46, 0]
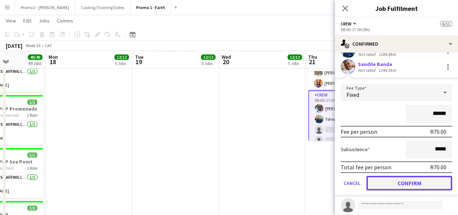
click at [418, 176] on button "Confirm" at bounding box center [409, 183] width 86 height 14
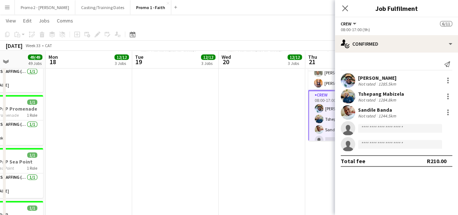
scroll to position [0, 0]
click at [383, 127] on input at bounding box center [400, 128] width 84 height 9
type input "*"
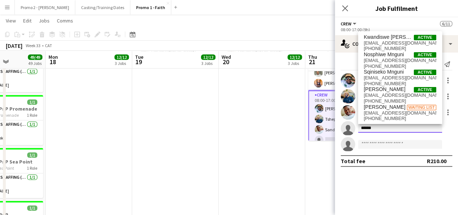
click at [383, 127] on input "******" at bounding box center [400, 128] width 84 height 9
drag, startPoint x: 383, startPoint y: 127, endPoint x: 357, endPoint y: 127, distance: 26.4
click at [357, 127] on form "******" at bounding box center [403, 128] width 97 height 9
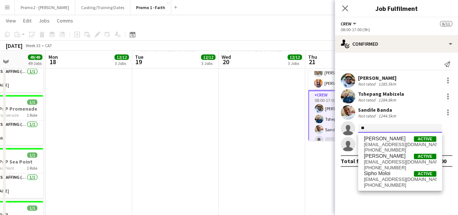
type input "*"
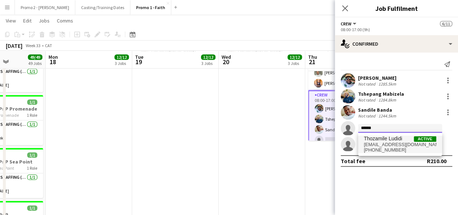
type input "******"
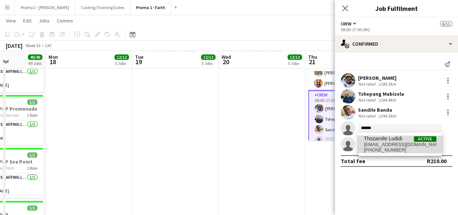
click at [393, 142] on span "thozamileludidi742@gmail.com" at bounding box center [400, 145] width 72 height 6
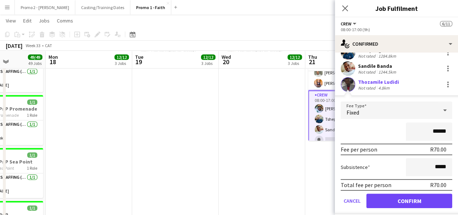
scroll to position [54, 0]
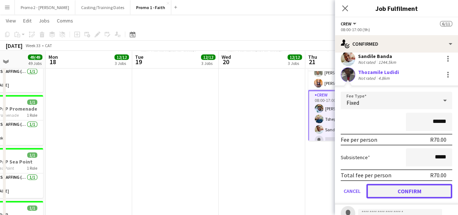
click at [414, 191] on button "Confirm" at bounding box center [409, 191] width 86 height 14
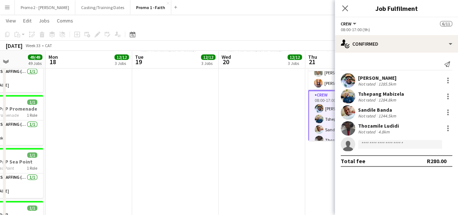
scroll to position [0, 0]
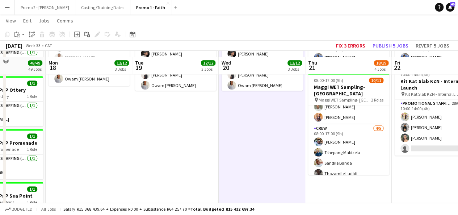
scroll to position [298, 0]
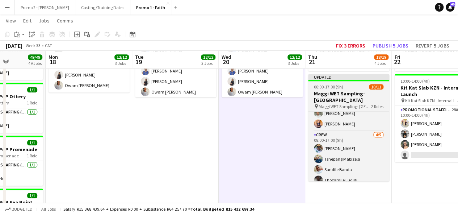
click at [335, 83] on app-job-card "Updated 08:00-17:00 (9h) 10/11 Maggi WET Sampling- UCT Main plaza pin Maggi WET…" at bounding box center [348, 127] width 81 height 107
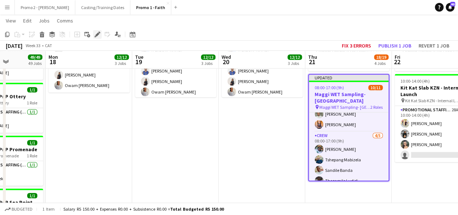
click at [96, 34] on icon "Edit" at bounding box center [97, 34] width 6 height 6
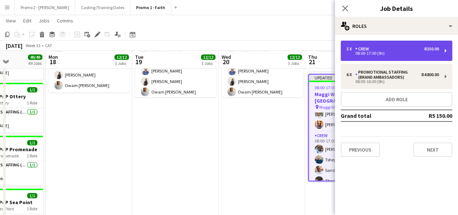
click at [383, 46] on div "5 x Crew R350.00 08:00-17:00 (9h)" at bounding box center [396, 51] width 111 height 20
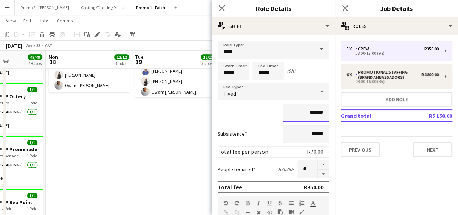
click at [307, 111] on input "******" at bounding box center [306, 113] width 46 height 18
type input "*******"
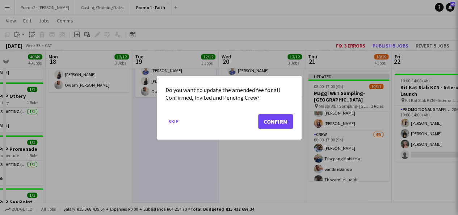
scroll to position [0, 0]
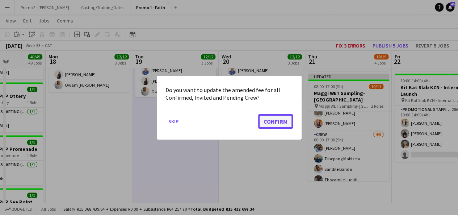
click at [267, 122] on button "Confirm" at bounding box center [275, 121] width 35 height 14
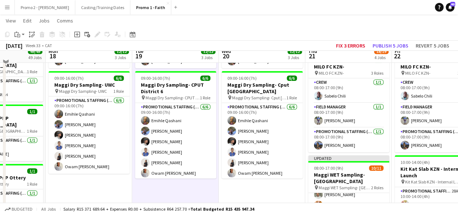
scroll to position [211, 0]
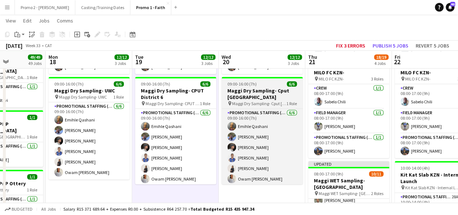
click at [243, 84] on span "09:00-16:00 (7h)" at bounding box center [241, 83] width 29 height 5
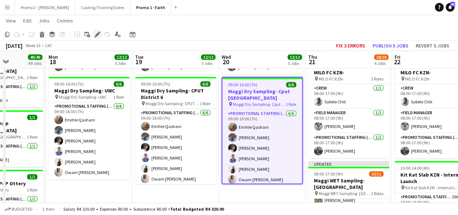
click at [98, 31] on div "Edit" at bounding box center [97, 34] width 9 height 9
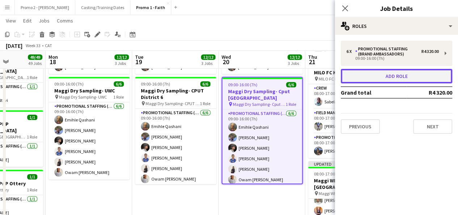
click at [400, 81] on button "Add role" at bounding box center [396, 76] width 111 height 14
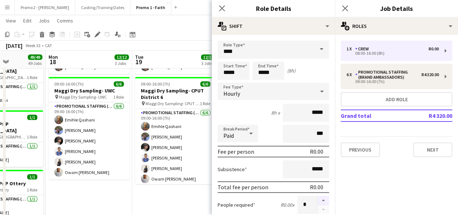
click at [317, 202] on button "button" at bounding box center [323, 199] width 12 height 9
type input "*"
click at [308, 111] on input "*****" at bounding box center [306, 113] width 46 height 18
type input "*******"
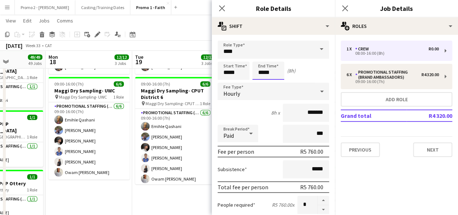
click at [263, 72] on input "*****" at bounding box center [268, 71] width 32 height 18
type input "*****"
click at [317, 87] on icon at bounding box center [321, 91] width 9 height 14
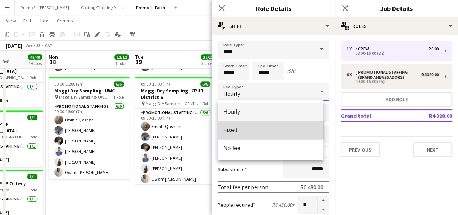
click at [263, 126] on mat-option "Fixed" at bounding box center [271, 130] width 106 height 18
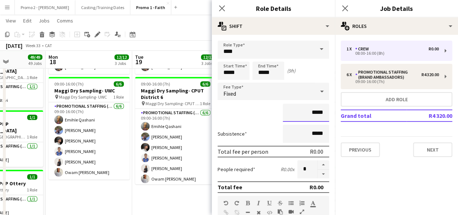
click at [307, 112] on input "*****" at bounding box center [306, 113] width 46 height 18
type input "*******"
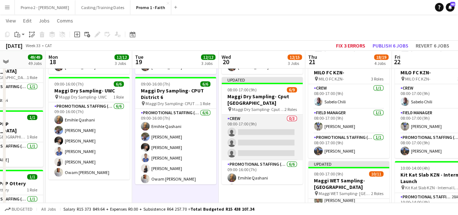
click at [248, 135] on app-card-role "Crew 0/3 08:00-17:00 (9h) single-neutral-actions single-neutral-actions single-…" at bounding box center [262, 137] width 81 height 46
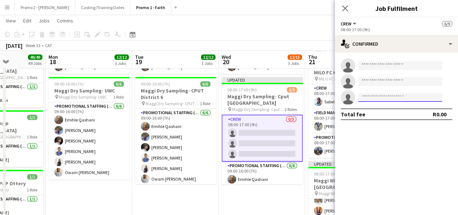
click at [380, 96] on input at bounding box center [400, 97] width 84 height 9
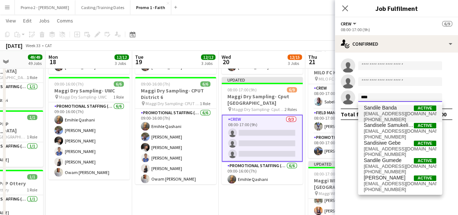
type input "****"
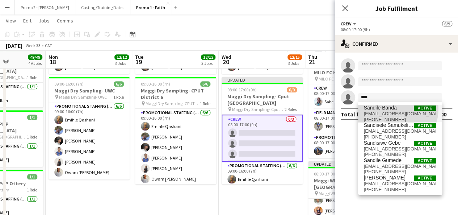
click at [388, 108] on span "Sandile Banda" at bounding box center [380, 108] width 33 height 6
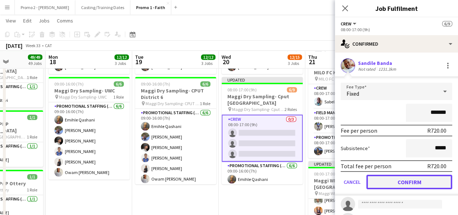
click at [416, 185] on button "Confirm" at bounding box center [409, 181] width 86 height 14
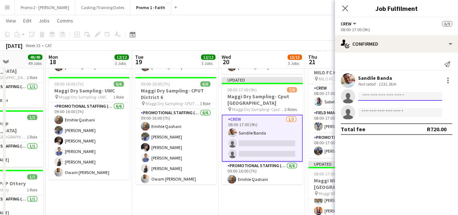
click at [389, 95] on input at bounding box center [400, 96] width 84 height 9
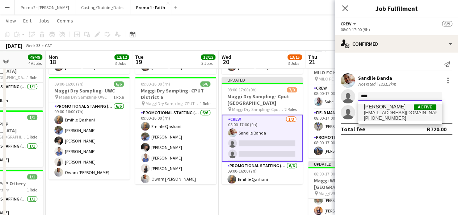
type input "****"
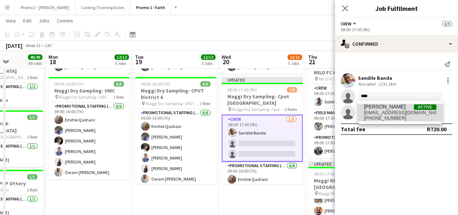
click at [384, 113] on span "bukosi111n@gmail.com" at bounding box center [400, 113] width 72 height 6
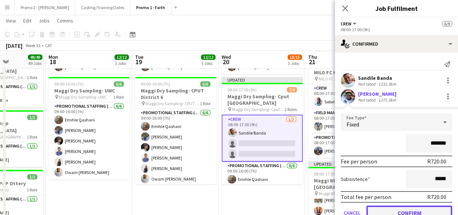
click at [407, 208] on button "Confirm" at bounding box center [409, 212] width 86 height 14
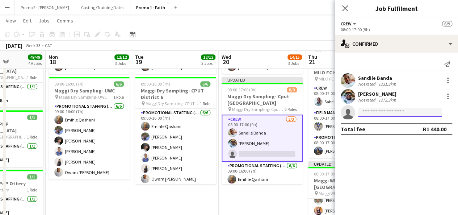
click at [371, 111] on input at bounding box center [400, 112] width 84 height 9
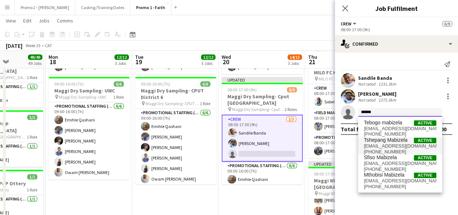
type input "******"
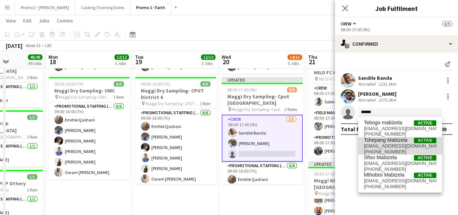
click at [393, 143] on span "tshepangmabizela@gmail.com" at bounding box center [400, 146] width 72 height 6
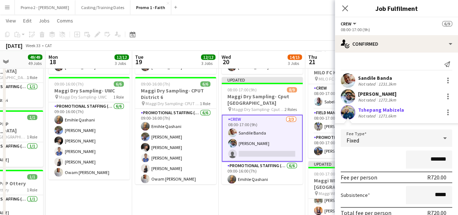
scroll to position [42, 0]
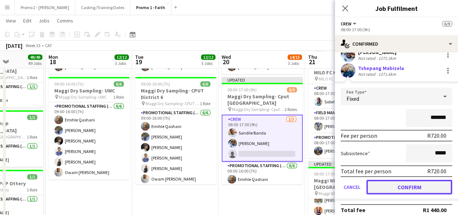
click at [412, 184] on button "Confirm" at bounding box center [409, 187] width 86 height 14
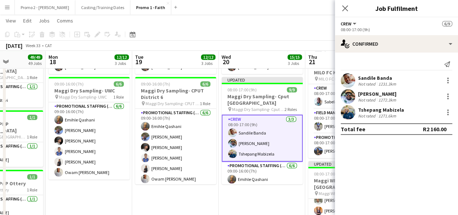
scroll to position [0, 0]
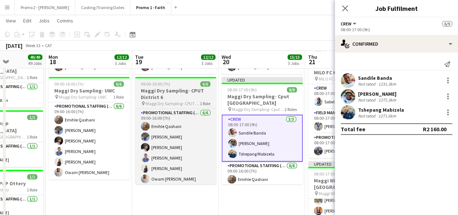
click at [169, 91] on h3 "Maggi Dry Sampling- CPUT District 6" at bounding box center [175, 93] width 81 height 13
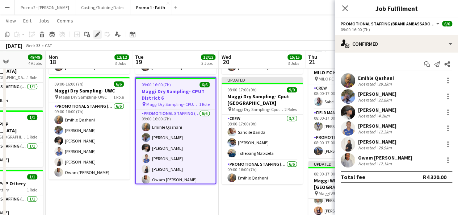
click at [97, 34] on icon at bounding box center [97, 35] width 4 height 4
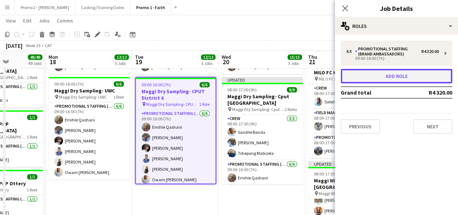
click at [401, 76] on button "Add role" at bounding box center [396, 76] width 111 height 14
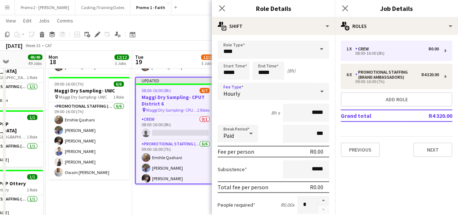
click at [317, 90] on icon at bounding box center [321, 91] width 9 height 14
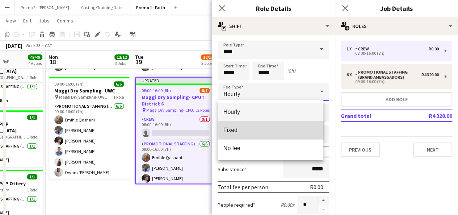
click at [294, 137] on mat-option "Fixed" at bounding box center [271, 130] width 106 height 18
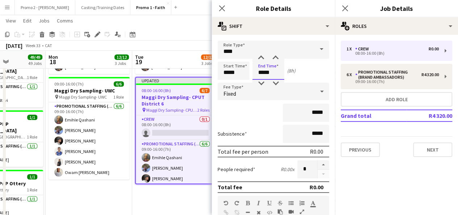
click at [264, 73] on input "*****" at bounding box center [268, 71] width 32 height 18
type input "*****"
click at [307, 115] on input "*****" at bounding box center [306, 113] width 46 height 18
type input "*******"
click at [317, 168] on button "button" at bounding box center [323, 164] width 12 height 9
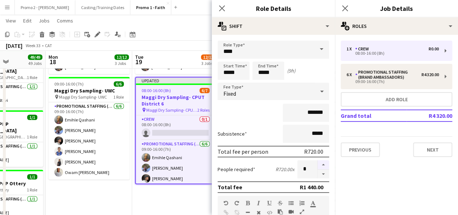
click at [317, 168] on button "button" at bounding box center [323, 164] width 12 height 9
type input "*"
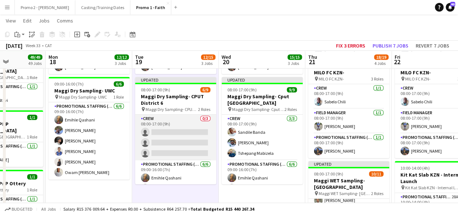
click at [177, 134] on app-card-role "Crew 0/3 08:00-17:00 (9h) single-neutral-actions single-neutral-actions single-…" at bounding box center [175, 137] width 81 height 46
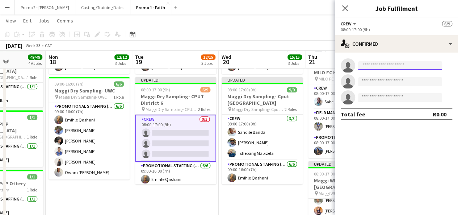
click at [400, 64] on input at bounding box center [400, 65] width 84 height 9
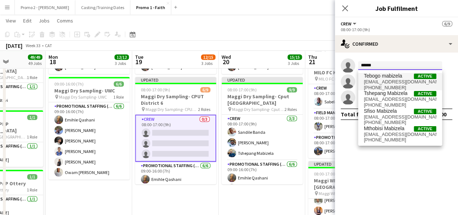
type input "******"
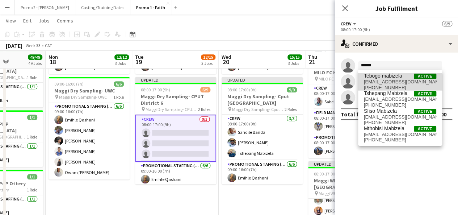
click at [392, 88] on span "+27671737489" at bounding box center [400, 88] width 72 height 6
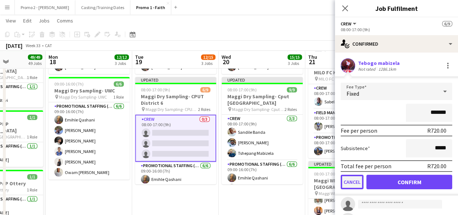
click at [356, 180] on button "Cancel" at bounding box center [352, 181] width 23 height 14
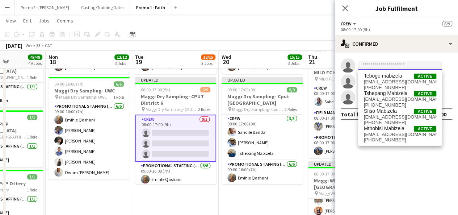
click at [381, 63] on input at bounding box center [400, 65] width 84 height 9
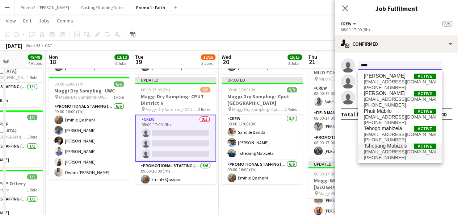
type input "****"
click at [377, 148] on span "Tshepang Mabizela" at bounding box center [386, 146] width 44 height 6
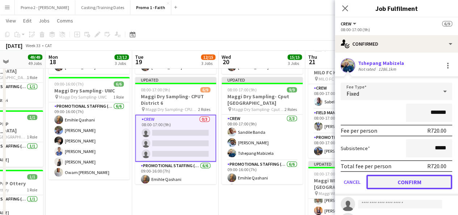
click at [420, 180] on button "Confirm" at bounding box center [409, 181] width 86 height 14
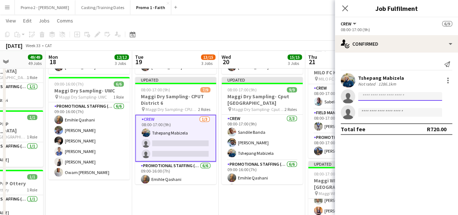
click at [383, 92] on input at bounding box center [400, 96] width 84 height 9
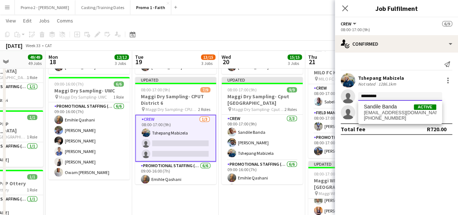
type input "*********"
click at [384, 102] on div "Sandile Banda Active sandile.banda@yahoo.com +27740493585" at bounding box center [400, 112] width 84 height 23
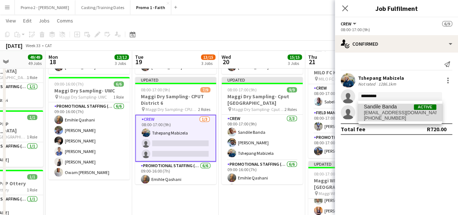
click at [382, 105] on span "Sandile Banda" at bounding box center [380, 107] width 33 height 6
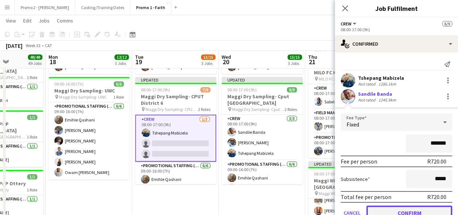
click at [402, 210] on button "Confirm" at bounding box center [409, 212] width 86 height 14
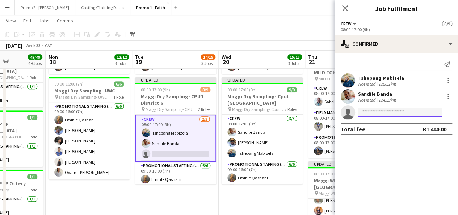
click at [386, 110] on input at bounding box center [400, 112] width 84 height 9
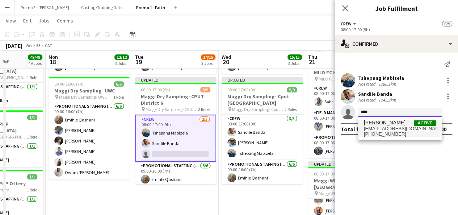
type input "****"
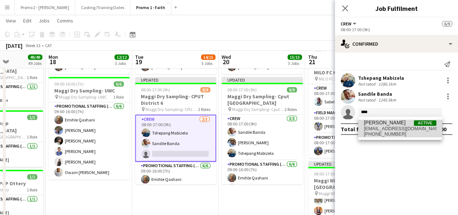
click at [389, 123] on span "Bukosi Ngobeni" at bounding box center [385, 122] width 42 height 6
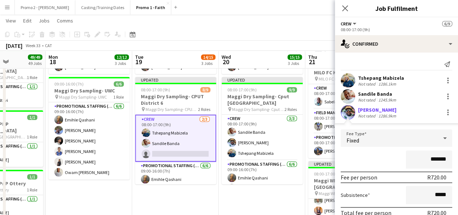
scroll to position [48, 0]
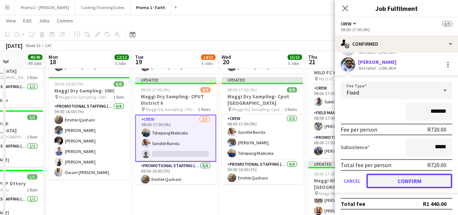
click at [406, 182] on button "Confirm" at bounding box center [409, 180] width 86 height 14
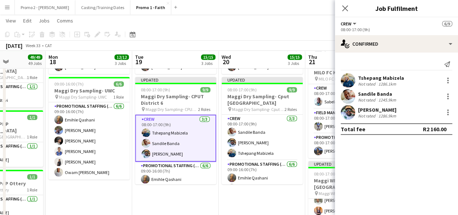
scroll to position [0, 0]
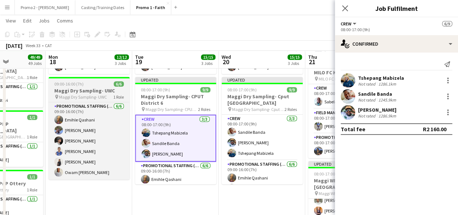
click at [83, 85] on span "09:00-16:00 (7h)" at bounding box center [68, 83] width 29 height 5
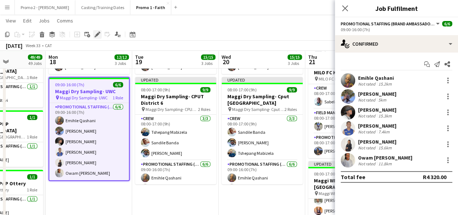
click at [98, 34] on icon at bounding box center [97, 35] width 4 height 4
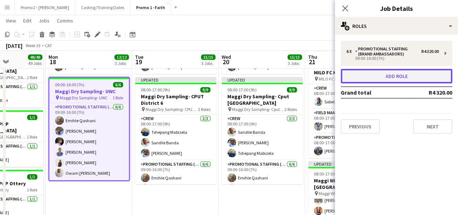
click at [383, 78] on button "Add role" at bounding box center [396, 76] width 111 height 14
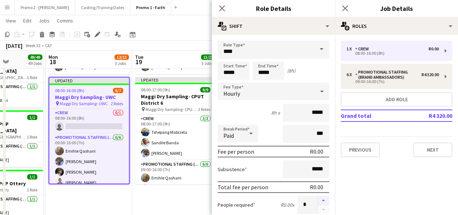
click at [317, 197] on button "button" at bounding box center [323, 199] width 12 height 9
type input "*"
click at [318, 89] on icon at bounding box center [321, 91] width 9 height 14
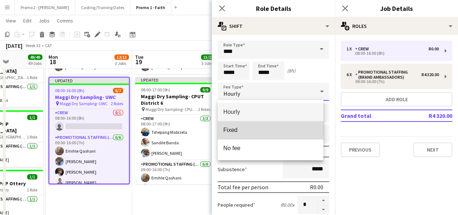
click at [299, 130] on span "Fixed" at bounding box center [270, 129] width 94 height 7
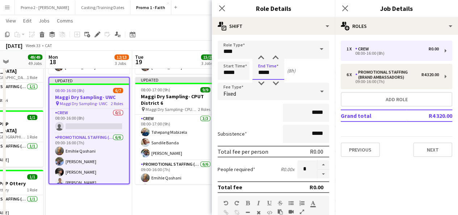
click at [263, 71] on input "*****" at bounding box center [268, 71] width 32 height 18
type input "*****"
click at [308, 114] on input "*****" at bounding box center [306, 113] width 46 height 18
type input "*******"
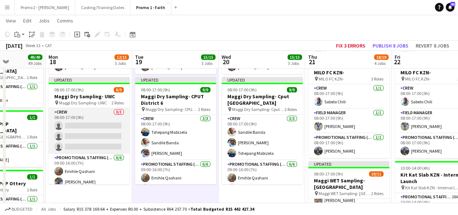
click at [92, 126] on app-card-role "Crew 0/3 08:00-17:00 (9h) single-neutral-actions single-neutral-actions single-…" at bounding box center [89, 131] width 81 height 46
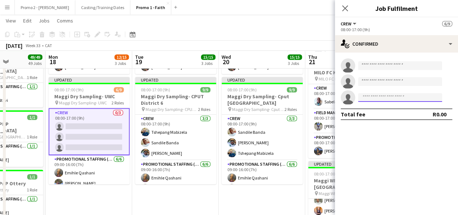
click at [383, 97] on input at bounding box center [400, 97] width 84 height 9
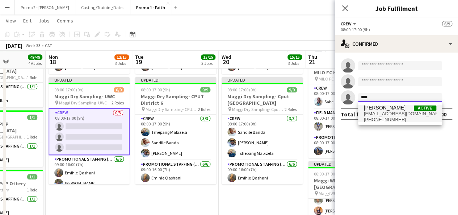
type input "****"
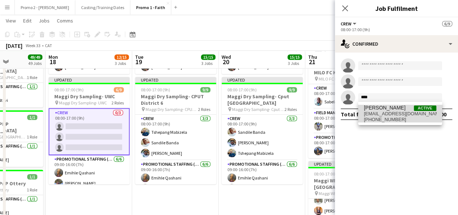
click at [388, 110] on span "Bukosi Ngobeni" at bounding box center [385, 108] width 42 height 6
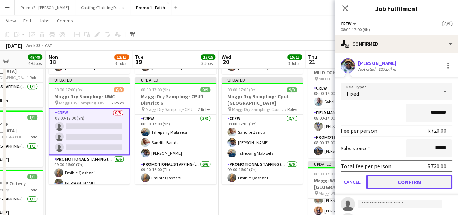
click at [417, 184] on button "Confirm" at bounding box center [409, 181] width 86 height 14
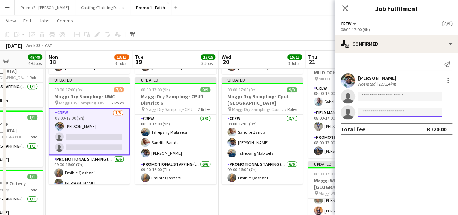
click at [389, 110] on input at bounding box center [400, 112] width 84 height 9
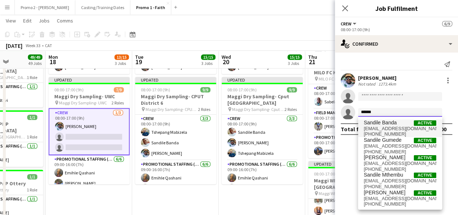
type input "******"
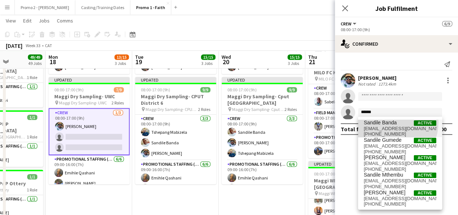
click at [383, 122] on span "Sandile Banda" at bounding box center [380, 122] width 33 height 6
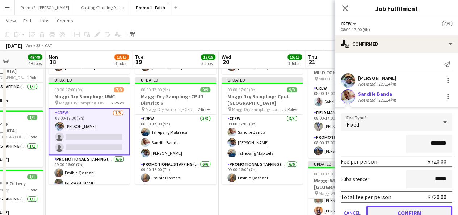
click at [405, 208] on button "Confirm" at bounding box center [409, 212] width 86 height 14
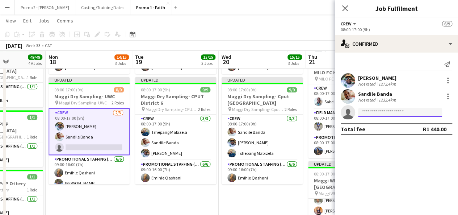
click at [383, 109] on input at bounding box center [400, 112] width 84 height 9
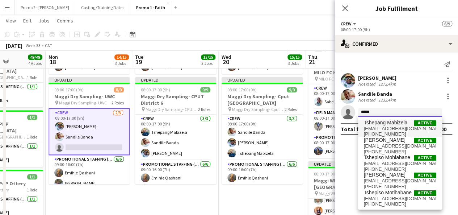
type input "*****"
click at [397, 126] on span "tshepangmabizela@gmail.com" at bounding box center [400, 129] width 72 height 6
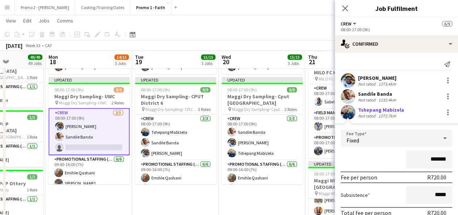
scroll to position [48, 0]
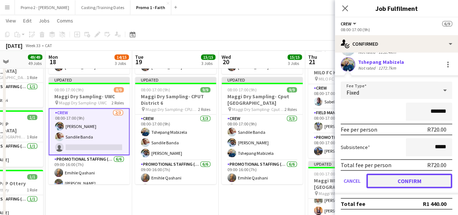
click at [417, 183] on button "Confirm" at bounding box center [409, 180] width 86 height 14
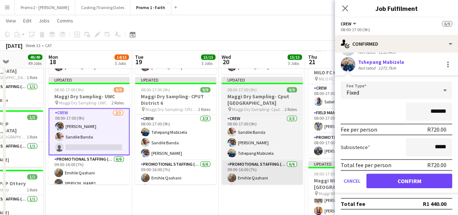
scroll to position [0, 0]
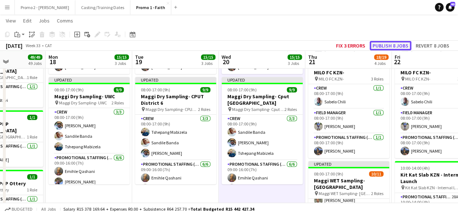
click at [391, 45] on button "Publish 8 jobs" at bounding box center [391, 45] width 42 height 9
click at [391, 45] on div "Publish 8 jobs Revert 8 jobs" at bounding box center [403, 45] width 107 height 9
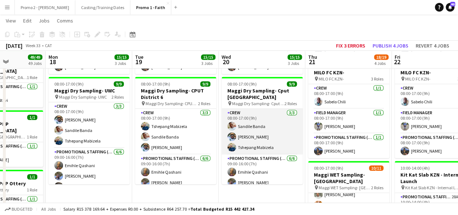
click at [250, 113] on app-card-role "Crew 3/3 08:00-17:00 (9h) Sandile Banda Bukosi Ngobeni Tshepang Mabizela" at bounding box center [262, 132] width 81 height 46
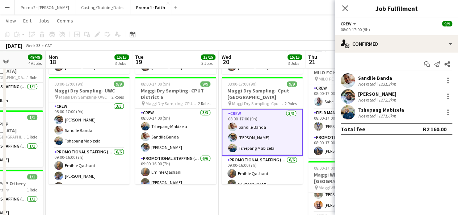
click at [255, 30] on app-toolbar "Copy Paste Paste Ctrl+V Paste with crew Ctrl+Shift+V Paste linked Job Delete Gr…" at bounding box center [229, 34] width 458 height 12
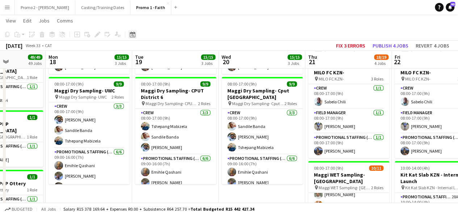
click at [133, 34] on icon at bounding box center [132, 35] width 3 height 3
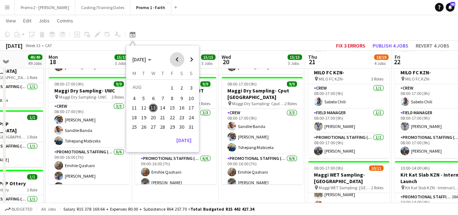
click at [174, 62] on span "Previous month" at bounding box center [177, 59] width 14 height 14
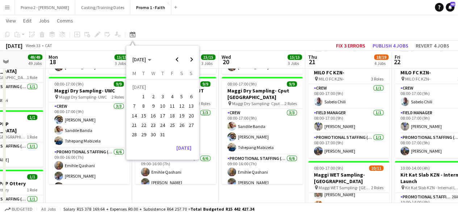
click at [181, 125] on span "26" at bounding box center [181, 125] width 9 height 9
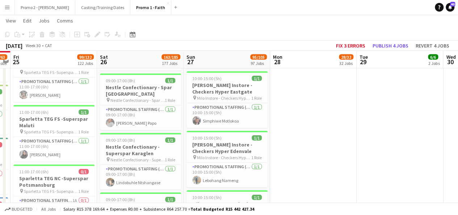
scroll to position [3543, 0]
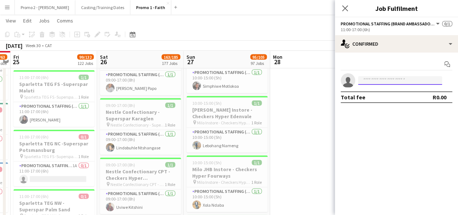
click at [391, 82] on input at bounding box center [400, 80] width 84 height 9
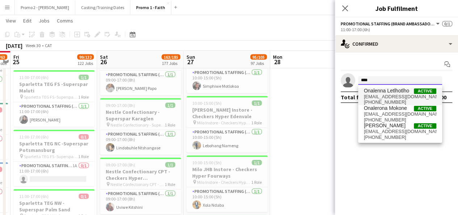
type input "****"
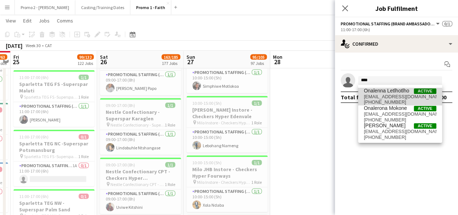
click at [392, 97] on span "[EMAIL_ADDRESS][DOMAIN_NAME]" at bounding box center [400, 97] width 72 height 6
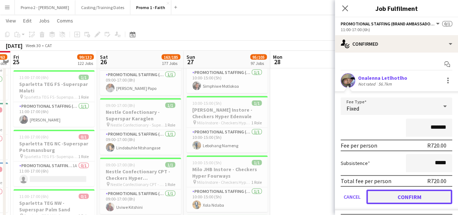
click at [413, 192] on button "Confirm" at bounding box center [409, 196] width 86 height 14
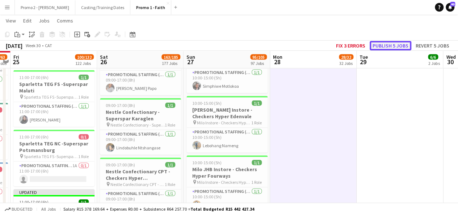
click at [393, 42] on button "Publish 5 jobs" at bounding box center [391, 45] width 42 height 9
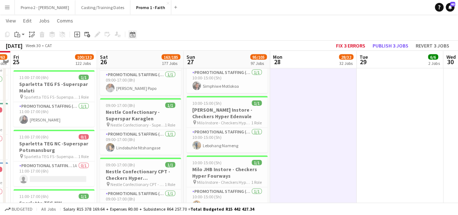
click at [135, 33] on div "Date picker" at bounding box center [132, 34] width 9 height 9
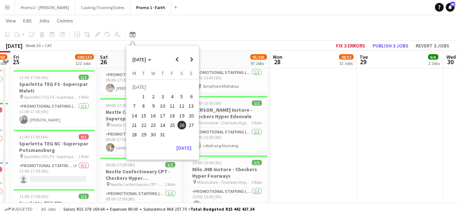
click at [171, 113] on span "18" at bounding box center [172, 115] width 9 height 9
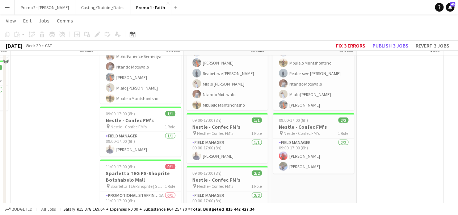
scroll to position [3673, 0]
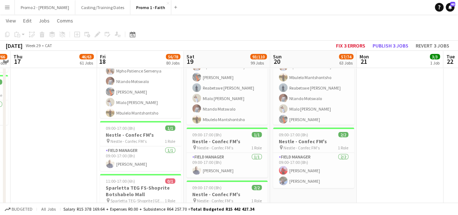
click at [165, 206] on app-card-role "Promotional Staffing (Brand Ambassadors) 1A 0/1 11:00-17:00 (6h) single-neutral…" at bounding box center [140, 218] width 81 height 25
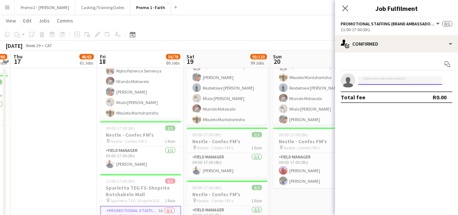
click at [392, 79] on input at bounding box center [400, 80] width 84 height 9
type input "*"
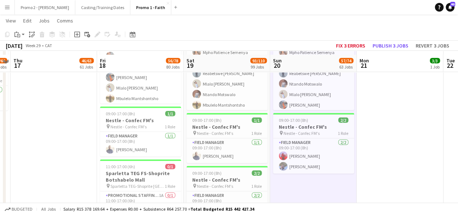
scroll to position [3702, 0]
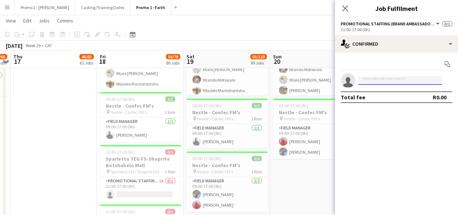
click at [372, 82] on input at bounding box center [400, 80] width 84 height 9
type input "****"
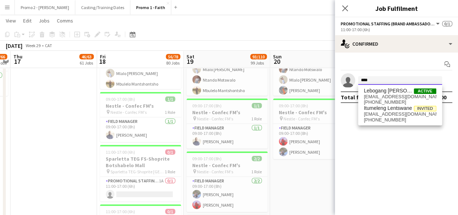
drag, startPoint x: 376, startPoint y: 80, endPoint x: 361, endPoint y: 81, distance: 15.9
click at [361, 81] on input "****" at bounding box center [400, 80] width 84 height 9
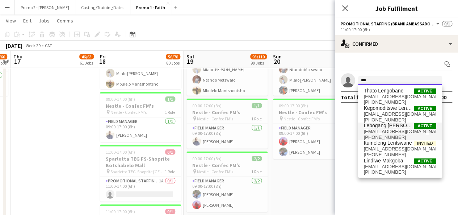
type input "***"
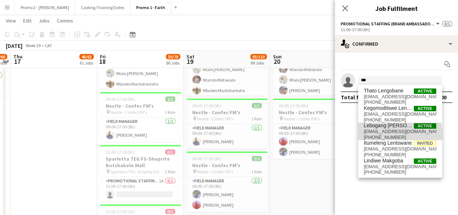
click at [399, 135] on span "+27817893139" at bounding box center [400, 137] width 72 height 6
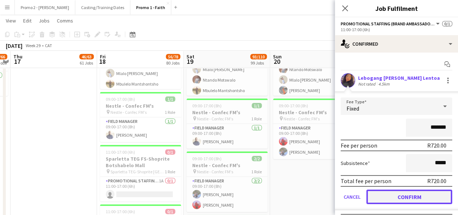
click at [408, 197] on button "Confirm" at bounding box center [409, 196] width 86 height 14
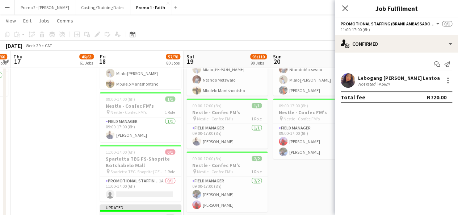
click at [115, 214] on span "11:00-17:00 (6h)" at bounding box center [120, 216] width 29 height 5
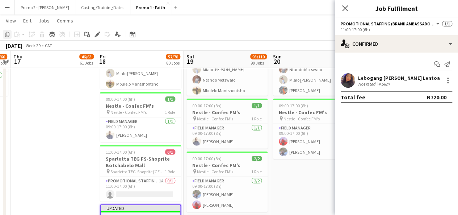
click at [7, 36] on icon at bounding box center [7, 34] width 4 height 5
click at [345, 10] on icon "Close pop-in" at bounding box center [344, 8] width 7 height 7
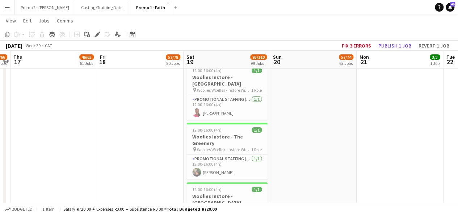
scroll to position [5804, 0]
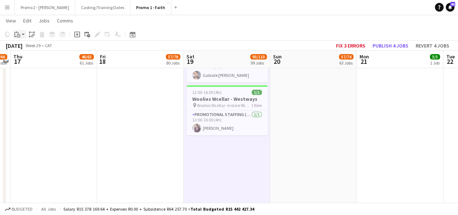
click at [22, 35] on app-action-btn "Paste" at bounding box center [19, 34] width 13 height 9
click at [33, 61] on link "Paste with crew Ctrl+Shift+V" at bounding box center [53, 60] width 68 height 7
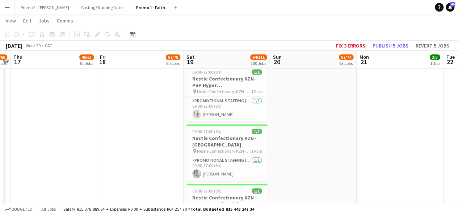
scroll to position [4456, 0]
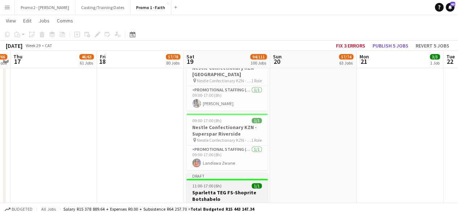
click at [210, 183] on span "11:00-17:00 (6h)" at bounding box center [206, 185] width 29 height 5
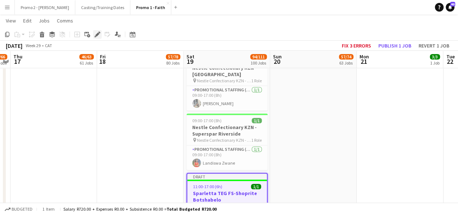
click at [96, 34] on icon "Edit" at bounding box center [97, 34] width 6 height 6
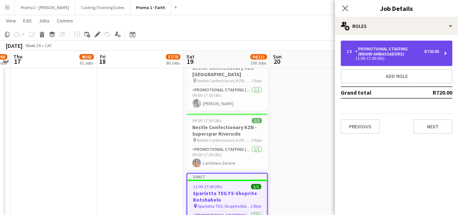
click at [389, 54] on div "Promotional Staffing (Brand Ambassadors)" at bounding box center [389, 51] width 69 height 10
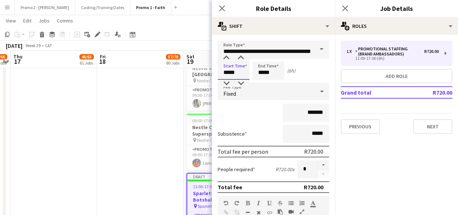
drag, startPoint x: 228, startPoint y: 70, endPoint x: 220, endPoint y: 72, distance: 8.0
click at [220, 72] on input "*****" at bounding box center [234, 71] width 32 height 18
type input "*****"
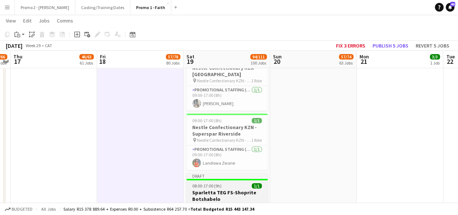
click at [211, 183] on span "08:00-17:00 (9h)" at bounding box center [206, 185] width 29 height 5
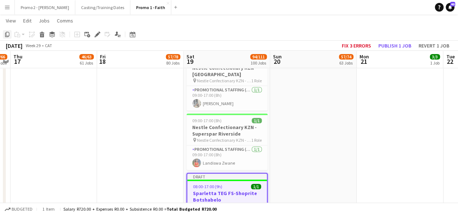
click at [8, 33] on icon "Copy" at bounding box center [7, 34] width 6 height 6
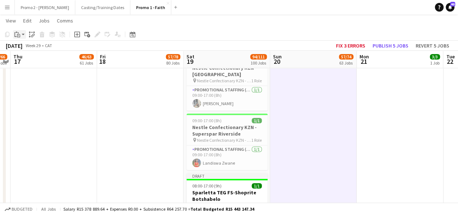
click at [19, 34] on icon "Paste" at bounding box center [17, 34] width 6 height 6
click at [33, 60] on link "Paste with crew Ctrl+Shift+V" at bounding box center [53, 60] width 68 height 7
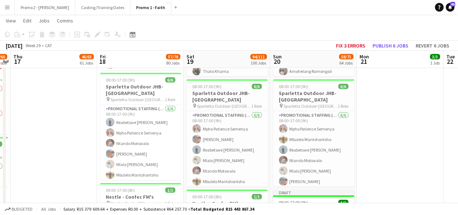
scroll to position [3681, 0]
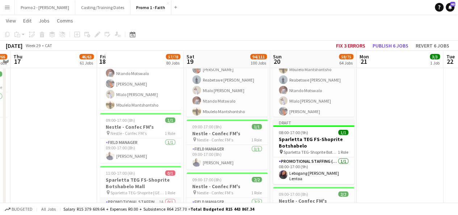
click at [142, 198] on app-card-role "Promotional Staffing (Brand Ambassadors) 1A 0/1 11:00-17:00 (6h) single-neutral…" at bounding box center [140, 210] width 81 height 25
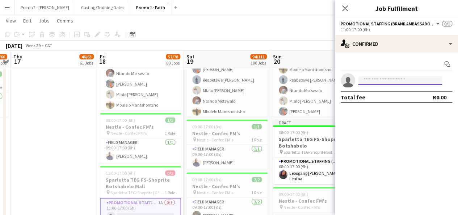
click at [373, 79] on input at bounding box center [400, 80] width 84 height 9
drag, startPoint x: 385, startPoint y: 79, endPoint x: 342, endPoint y: 86, distance: 43.6
click at [342, 86] on app-invite-slot "single-neutral-actions ********" at bounding box center [396, 80] width 123 height 14
type input "********"
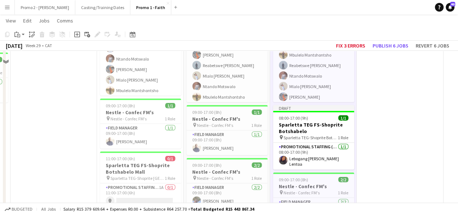
scroll to position [3869, 0]
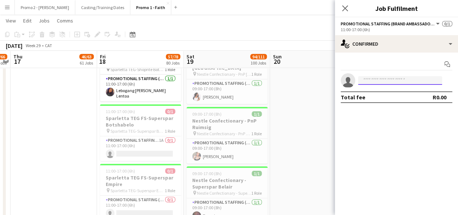
click at [386, 80] on input at bounding box center [400, 80] width 84 height 9
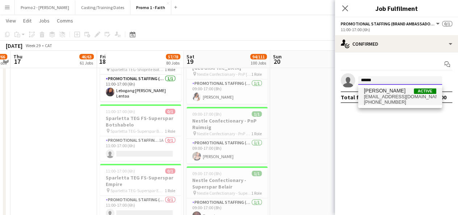
type input "******"
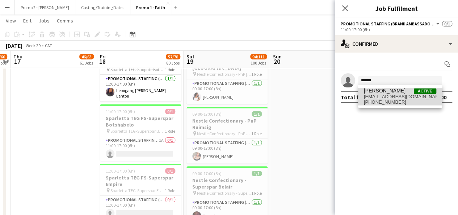
click at [388, 93] on span "Gomolemo Melesi" at bounding box center [385, 91] width 42 height 6
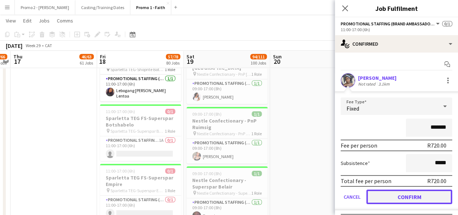
click at [413, 199] on button "Confirm" at bounding box center [409, 196] width 86 height 14
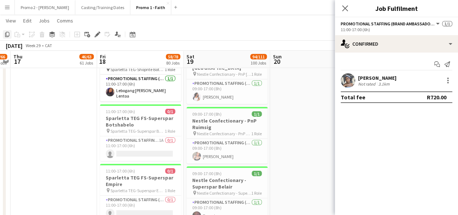
click at [8, 34] on icon "Copy" at bounding box center [7, 34] width 6 height 6
click at [345, 6] on icon "Close pop-in" at bounding box center [344, 8] width 7 height 7
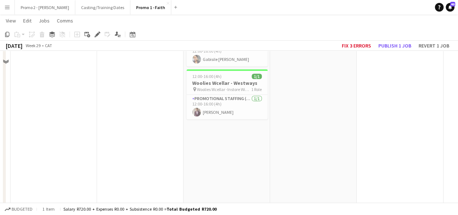
scroll to position [6097, 0]
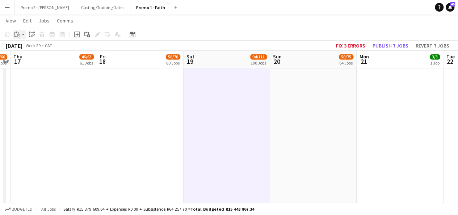
click at [24, 34] on app-action-btn "Paste" at bounding box center [19, 34] width 13 height 9
click at [33, 61] on link "Paste with crew Ctrl+Shift+V" at bounding box center [53, 60] width 68 height 7
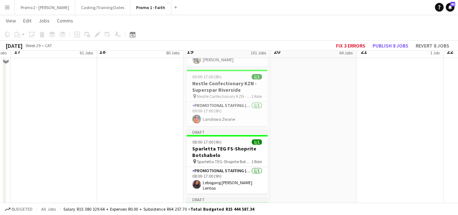
scroll to position [4490, 0]
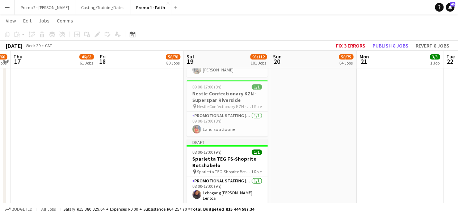
click at [203, 214] on span "11:00-17:00 (6h)" at bounding box center [206, 218] width 29 height 5
click at [98, 36] on icon "Edit" at bounding box center [97, 34] width 6 height 6
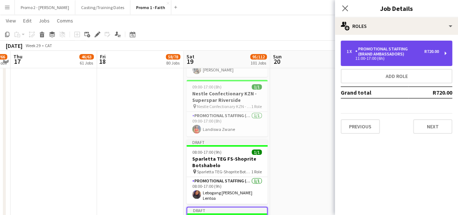
click at [392, 52] on div "Promotional Staffing (Brand Ambassadors)" at bounding box center [389, 51] width 69 height 10
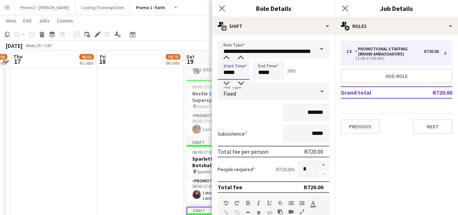
drag, startPoint x: 228, startPoint y: 72, endPoint x: 221, endPoint y: 73, distance: 7.0
click at [221, 73] on input "*****" at bounding box center [234, 71] width 32 height 18
type input "*****"
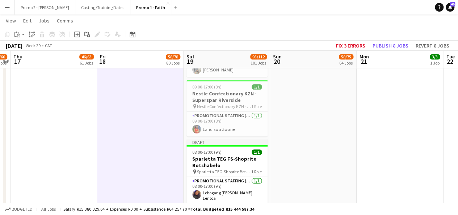
click at [223, 214] on div "08:00-17:00 (9h) 1/1" at bounding box center [226, 218] width 81 height 5
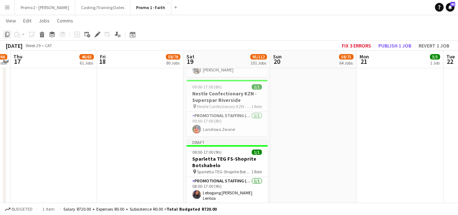
click at [8, 34] on icon "Copy" at bounding box center [7, 34] width 6 height 6
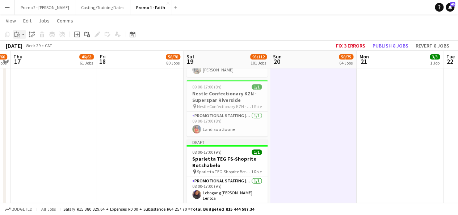
click at [23, 37] on app-action-btn "Paste" at bounding box center [19, 34] width 13 height 9
click at [33, 63] on link "Paste with crew Ctrl+Shift+V" at bounding box center [53, 60] width 68 height 7
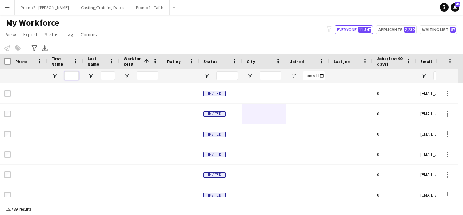
click at [70, 76] on input "First Name Filter Input" at bounding box center [71, 75] width 14 height 9
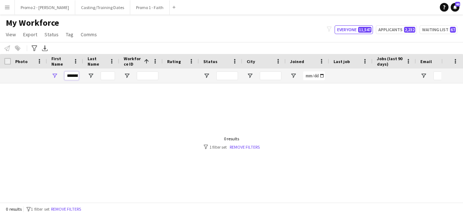
drag, startPoint x: 77, startPoint y: 75, endPoint x: 49, endPoint y: 72, distance: 27.6
click at [49, 72] on div "********" at bounding box center [65, 75] width 36 height 14
type input "*"
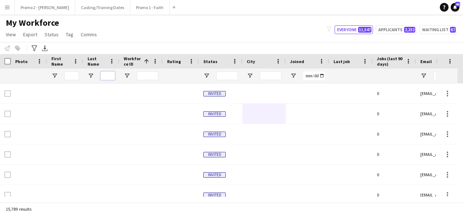
click at [107, 79] on input "Last Name Filter Input" at bounding box center [108, 75] width 14 height 9
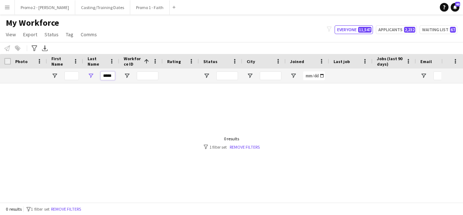
drag, startPoint x: 103, startPoint y: 74, endPoint x: 144, endPoint y: 79, distance: 41.1
click at [144, 79] on div "*****" at bounding box center [387, 75] width 774 height 14
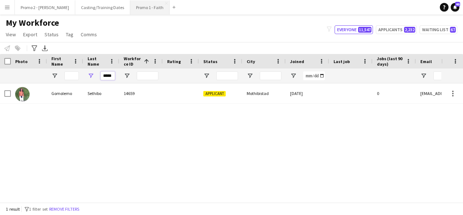
type input "*****"
drag, startPoint x: 102, startPoint y: 73, endPoint x: 201, endPoint y: 67, distance: 99.4
click at [190, 67] on div "Workforce Details Photo First Name 1" at bounding box center [387, 68] width 774 height 29
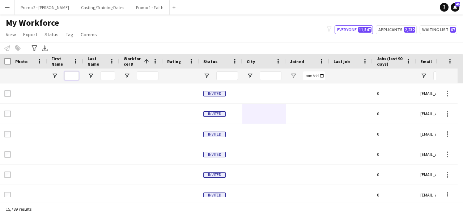
click at [74, 73] on input "First Name Filter Input" at bounding box center [71, 75] width 14 height 9
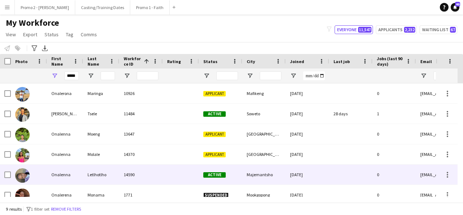
click at [147, 174] on div "14590" at bounding box center [140, 174] width 43 height 20
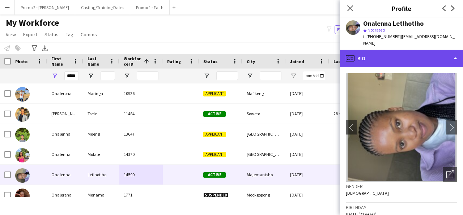
click at [410, 50] on div "profile Bio" at bounding box center [401, 58] width 123 height 17
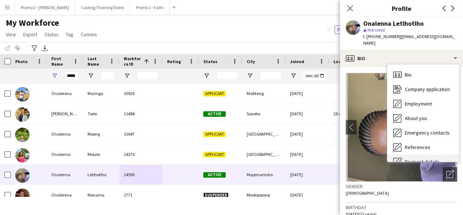
click at [418, 154] on div "Payment details Payment details" at bounding box center [424, 161] width 72 height 14
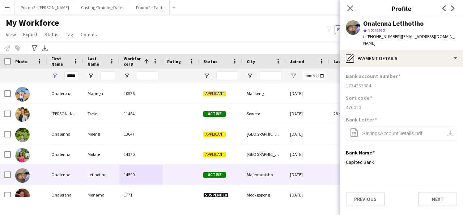
drag, startPoint x: 376, startPoint y: 80, endPoint x: 347, endPoint y: 79, distance: 29.7
click at [347, 82] on div "1734283384" at bounding box center [401, 85] width 111 height 7
copy div "1734283384"
drag, startPoint x: 452, startPoint y: 38, endPoint x: 396, endPoint y: 35, distance: 55.8
click at [396, 35] on span "| [EMAIL_ADDRESS][DOMAIN_NAME]" at bounding box center [409, 40] width 92 height 12
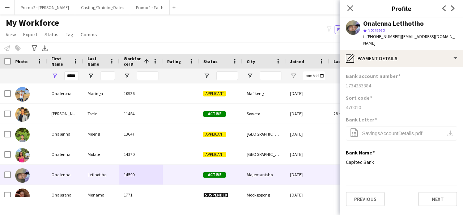
copy span "[EMAIL_ADDRESS][DOMAIN_NAME]"
drag, startPoint x: 393, startPoint y: 35, endPoint x: 367, endPoint y: 34, distance: 26.1
click at [367, 34] on span "t. [PHONE_NUMBER]" at bounding box center [382, 36] width 38 height 5
copy span "[PHONE_NUMBER]"
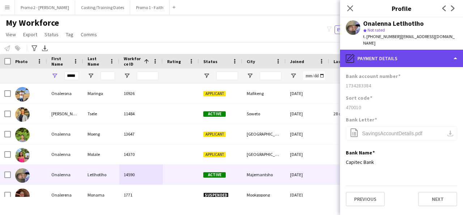
click at [388, 50] on div "pencil4 Payment details" at bounding box center [401, 58] width 123 height 17
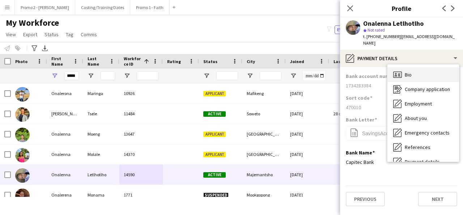
click at [418, 68] on div "Bio Bio" at bounding box center [424, 74] width 72 height 14
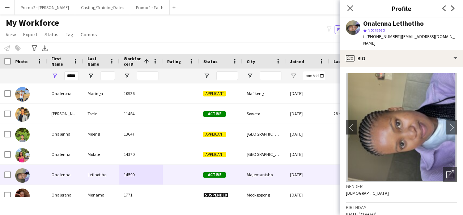
drag, startPoint x: 427, startPoint y: 26, endPoint x: 394, endPoint y: 24, distance: 33.7
click at [394, 24] on div "Onalenna Letlhotlho" at bounding box center [410, 23] width 94 height 7
copy div "Letlhotlho"
click at [368, 22] on div "Onalenna Letlhotlho" at bounding box center [393, 23] width 60 height 7
drag, startPoint x: 390, startPoint y: 24, endPoint x: 363, endPoint y: 24, distance: 26.8
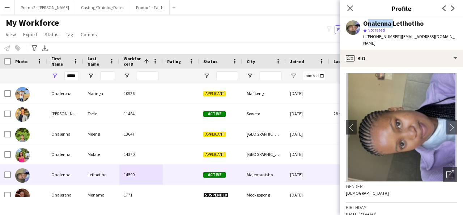
click at [363, 24] on div "Onalenna Letlhotlho" at bounding box center [393, 23] width 60 height 7
copy div "Onalenna"
drag, startPoint x: 366, startPoint y: 207, endPoint x: 346, endPoint y: 207, distance: 20.3
click at [346, 207] on app-crew-profile-bio "chevron-left chevron-right Open photos pop-in Gender [DEMOGRAPHIC_DATA] Birthda…" at bounding box center [401, 141] width 123 height 148
copy span "[DATE]"
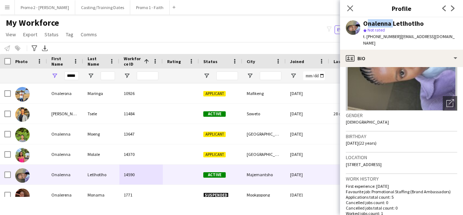
scroll to position [69, 0]
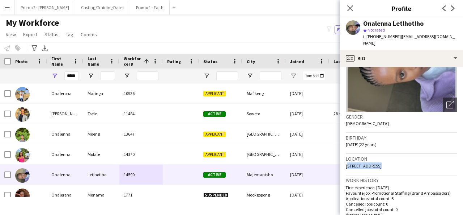
drag, startPoint x: 346, startPoint y: 160, endPoint x: 376, endPoint y: 158, distance: 30.4
click at [376, 158] on app-crew-profile-bio "chevron-left chevron-right Open photos pop-in Gender [DEMOGRAPHIC_DATA] Birthda…" at bounding box center [401, 141] width 123 height 148
copy span "[STREET_ADDRESS]"
drag, startPoint x: 379, startPoint y: 158, endPoint x: 402, endPoint y: 158, distance: 23.2
click at [382, 163] on span "[STREET_ADDRESS]" at bounding box center [364, 165] width 36 height 5
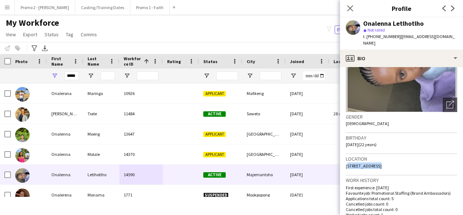
copy span "Majemantsho"
drag, startPoint x: 64, startPoint y: 76, endPoint x: 160, endPoint y: 65, distance: 96.2
click at [160, 65] on div "Workforce Details Photo First Name 1" at bounding box center [387, 68] width 774 height 29
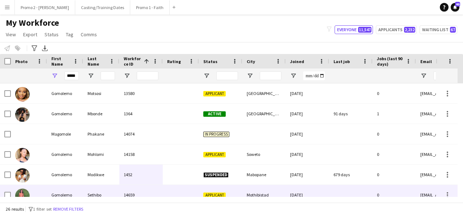
scroll to position [0, 0]
click at [107, 188] on div "Sethibo" at bounding box center [101, 195] width 36 height 20
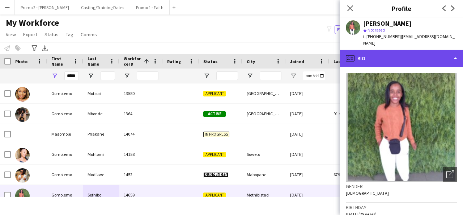
click at [391, 59] on div "profile Bio" at bounding box center [401, 58] width 123 height 17
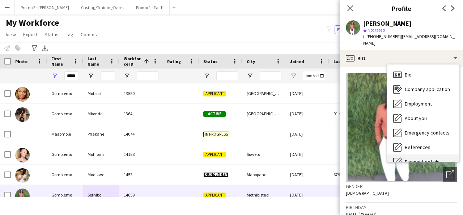
click at [416, 154] on div "Payment details Payment details" at bounding box center [424, 161] width 72 height 14
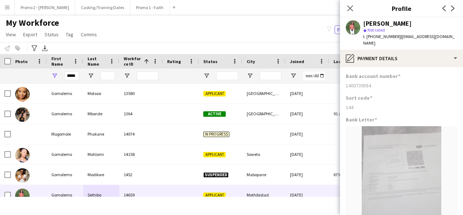
drag, startPoint x: 380, startPoint y: 79, endPoint x: 344, endPoint y: 76, distance: 36.3
click at [344, 76] on app-section-data-types "Bank account number [FINANCIAL_ID] Sort code 144 Bank Letter share-external-lin…" at bounding box center [401, 141] width 123 height 148
copy div "1400739584"
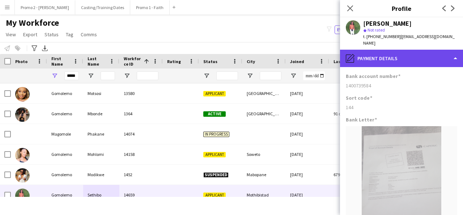
click at [391, 51] on div "pencil4 Payment details" at bounding box center [401, 58] width 123 height 17
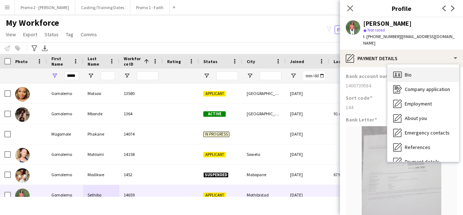
click at [411, 71] on div "Bio Bio" at bounding box center [424, 74] width 72 height 14
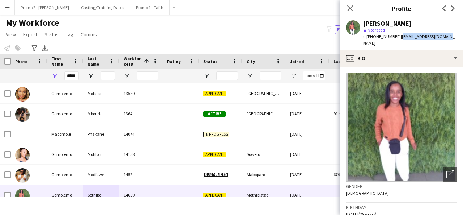
drag, startPoint x: 444, startPoint y: 36, endPoint x: 396, endPoint y: 40, distance: 48.3
click at [396, 40] on div "[PERSON_NAME] star Not rated t. [PHONE_NUMBER] | [EMAIL_ADDRESS][DOMAIN_NAME]" at bounding box center [401, 33] width 123 height 32
copy span "[EMAIL_ADDRESS][DOMAIN_NAME]"
drag, startPoint x: 422, startPoint y: 22, endPoint x: 398, endPoint y: 24, distance: 24.0
click at [398, 24] on div "[PERSON_NAME]" at bounding box center [410, 23] width 94 height 7
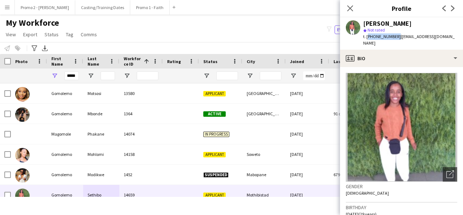
drag, startPoint x: 394, startPoint y: 37, endPoint x: 367, endPoint y: 37, distance: 27.1
click at [367, 37] on div "t. [PHONE_NUMBER] | [EMAIL_ADDRESS][DOMAIN_NAME]" at bounding box center [410, 39] width 94 height 13
drag, startPoint x: 366, startPoint y: 207, endPoint x: 346, endPoint y: 208, distance: 20.3
click at [346, 211] on span "[DATE] (29 years)" at bounding box center [361, 213] width 31 height 5
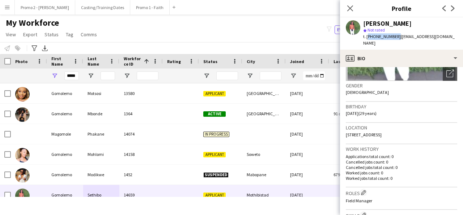
scroll to position [102, 0]
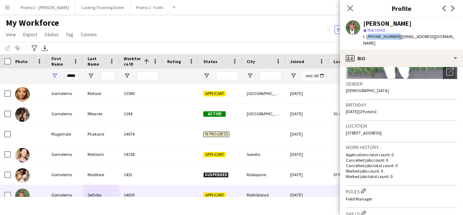
drag, startPoint x: 347, startPoint y: 124, endPoint x: 401, endPoint y: 125, distance: 53.2
click at [382, 130] on span "[STREET_ADDRESS]" at bounding box center [364, 132] width 36 height 5
drag, startPoint x: 66, startPoint y: 75, endPoint x: 156, endPoint y: 75, distance: 90.1
click at [156, 75] on div "*****" at bounding box center [387, 75] width 774 height 14
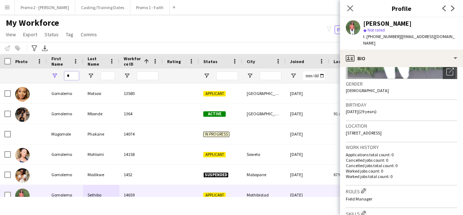
scroll to position [0, 0]
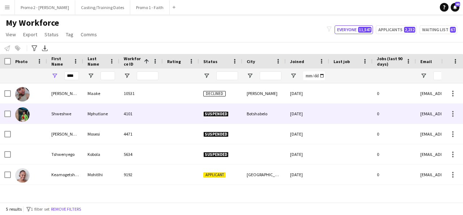
click at [90, 116] on div "Mphutlane" at bounding box center [101, 114] width 36 height 20
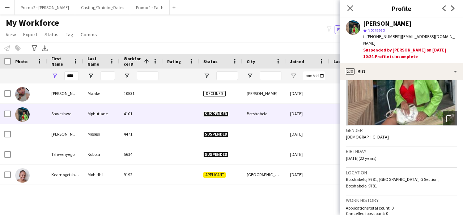
scroll to position [42, 0]
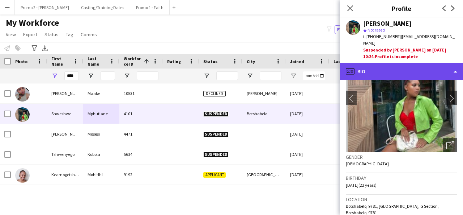
click at [389, 63] on div "profile Bio" at bounding box center [401, 71] width 123 height 17
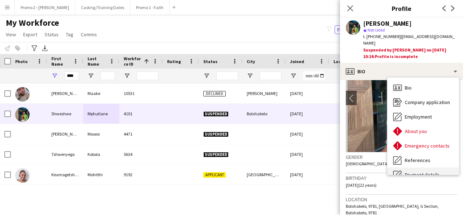
click at [434, 167] on div "Payment details Payment details" at bounding box center [424, 174] width 72 height 14
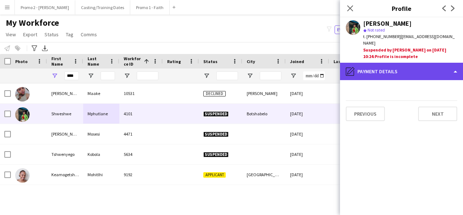
click at [418, 66] on div "pencil4 Payment details" at bounding box center [401, 71] width 123 height 17
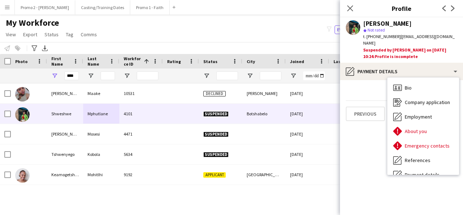
click at [303, 40] on div "My Workforce View Views Default view Applicants New view Update view Delete vie…" at bounding box center [231, 29] width 463 height 25
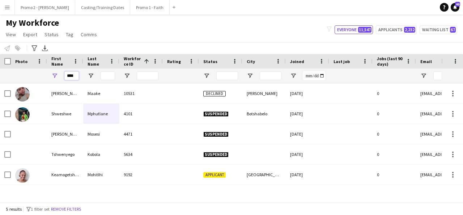
drag, startPoint x: 66, startPoint y: 76, endPoint x: 114, endPoint y: 69, distance: 48.9
click at [114, 69] on div "****" at bounding box center [387, 75] width 774 height 14
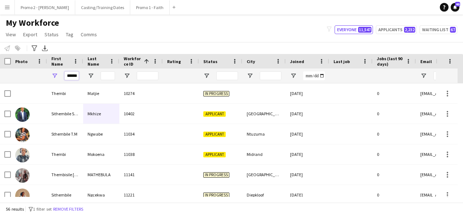
type input "******"
click at [106, 76] on input "Last Name Filter Input" at bounding box center [108, 75] width 14 height 9
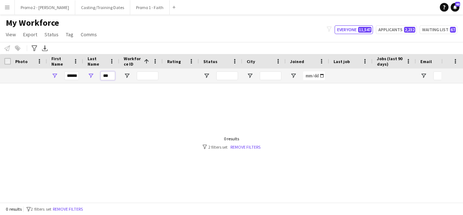
type input "***"
drag, startPoint x: 66, startPoint y: 75, endPoint x: 132, endPoint y: 76, distance: 65.5
click at [132, 76] on div "****** ***" at bounding box center [387, 75] width 774 height 14
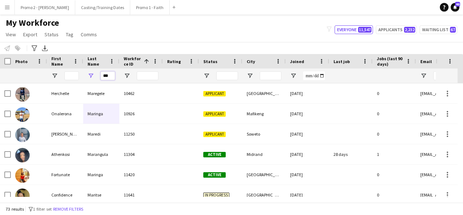
click at [111, 76] on input "***" at bounding box center [108, 75] width 14 height 9
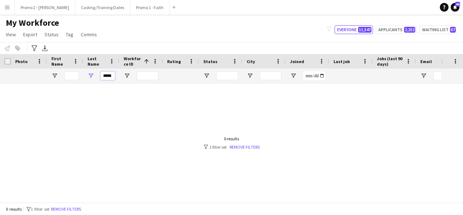
drag, startPoint x: 104, startPoint y: 77, endPoint x: 161, endPoint y: 68, distance: 58.6
click at [161, 68] on div "Workforce Details Photo First Name 1" at bounding box center [387, 68] width 774 height 29
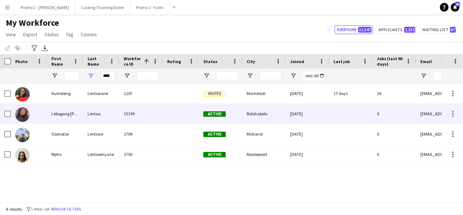
click at [143, 109] on div "15199" at bounding box center [140, 114] width 43 height 20
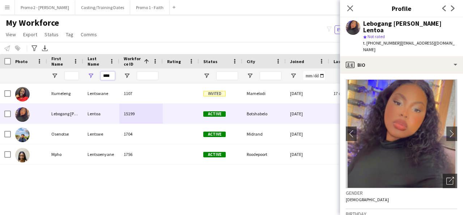
drag, startPoint x: 111, startPoint y: 74, endPoint x: 94, endPoint y: 79, distance: 17.6
click at [94, 79] on div "****" at bounding box center [101, 75] width 36 height 14
paste input "****"
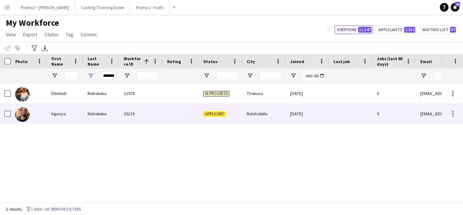
click at [114, 112] on div "Mohoboko" at bounding box center [101, 114] width 36 height 20
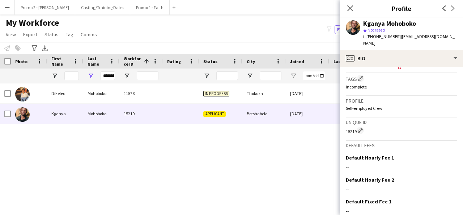
scroll to position [307, 0]
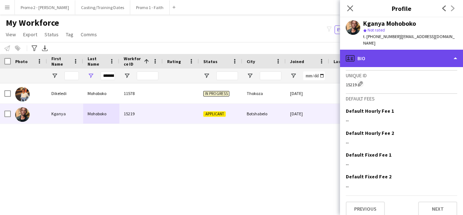
click at [397, 55] on div "profile Bio" at bounding box center [401, 58] width 123 height 17
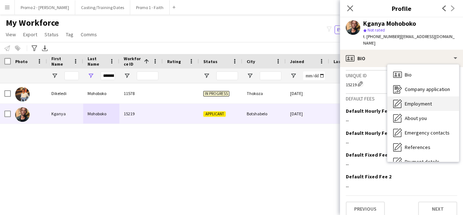
click at [431, 100] on div "Employment Employment" at bounding box center [424, 103] width 72 height 14
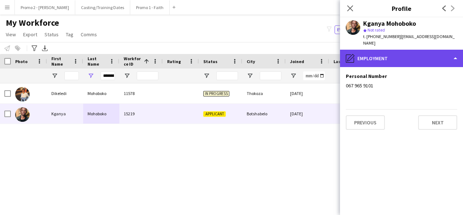
click at [397, 56] on div "pencil4 Employment" at bounding box center [401, 58] width 123 height 17
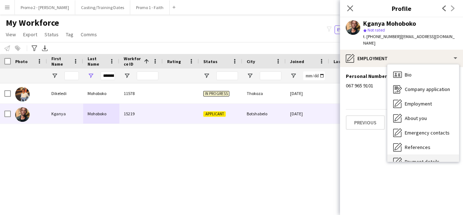
click at [422, 154] on div "Payment details Payment details" at bounding box center [424, 161] width 72 height 14
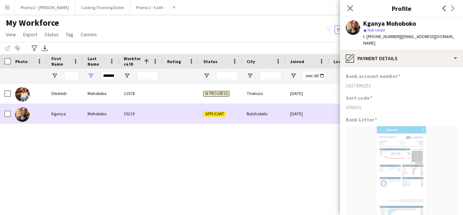
click at [99, 105] on div "Mohoboko" at bounding box center [101, 114] width 36 height 20
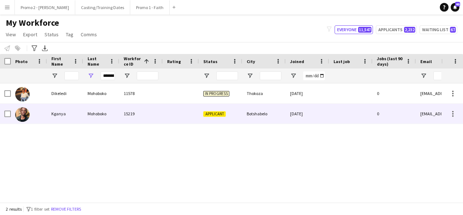
click at [158, 118] on div "15219" at bounding box center [140, 114] width 43 height 20
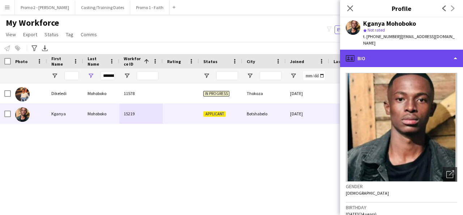
click at [417, 50] on div "profile Bio" at bounding box center [401, 58] width 123 height 17
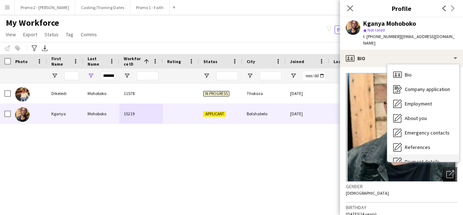
click at [421, 154] on div "Payment details Payment details" at bounding box center [424, 161] width 72 height 14
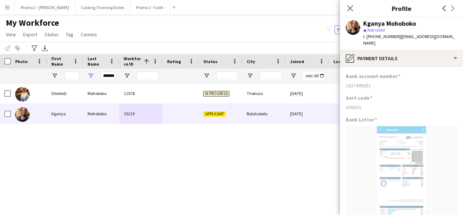
drag, startPoint x: 373, startPoint y: 77, endPoint x: 346, endPoint y: 79, distance: 26.9
click at [346, 82] on div "1627499251" at bounding box center [401, 85] width 111 height 7
drag, startPoint x: 454, startPoint y: 33, endPoint x: 405, endPoint y: 38, distance: 49.5
drag, startPoint x: 405, startPoint y: 38, endPoint x: 413, endPoint y: 34, distance: 8.4
click at [413, 34] on span "| [EMAIL_ADDRESS][DOMAIN_NAME]" at bounding box center [409, 40] width 92 height 12
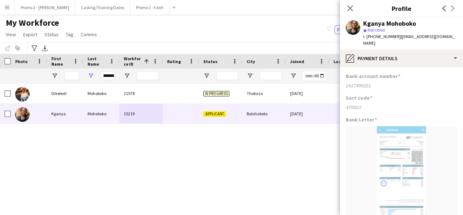
click at [409, 29] on div "star Not rated" at bounding box center [410, 30] width 94 height 7
drag, startPoint x: 396, startPoint y: 38, endPoint x: 455, endPoint y: 32, distance: 59.6
click at [455, 32] on div "Kganya Mohoboko star Not rated t. [PHONE_NUMBER] | [EMAIL_ADDRESS][DOMAIN_NAME]" at bounding box center [401, 33] width 123 height 32
click at [399, 36] on span "| [EMAIL_ADDRESS][DOMAIN_NAME]" at bounding box center [409, 40] width 92 height 12
drag, startPoint x: 396, startPoint y: 35, endPoint x: 452, endPoint y: 37, distance: 56.5
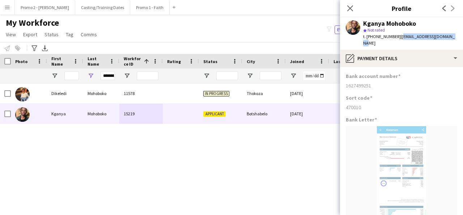
click at [452, 37] on div "Kganya Mohoboko star Not rated t. [PHONE_NUMBER] | [EMAIL_ADDRESS][DOMAIN_NAME]" at bounding box center [401, 33] width 123 height 32
drag, startPoint x: 394, startPoint y: 37, endPoint x: 367, endPoint y: 37, distance: 26.4
drag, startPoint x: 367, startPoint y: 37, endPoint x: 392, endPoint y: 34, distance: 25.2
click at [392, 34] on div "t. [PHONE_NUMBER] | [EMAIL_ADDRESS][DOMAIN_NAME]" at bounding box center [410, 39] width 94 height 13
drag, startPoint x: 392, startPoint y: 37, endPoint x: 367, endPoint y: 37, distance: 25.3
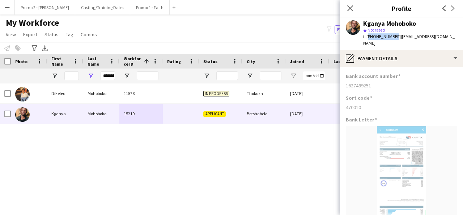
click at [367, 37] on span "t. [PHONE_NUMBER]" at bounding box center [382, 36] width 38 height 5
click at [414, 22] on div "Kganya Mohoboko" at bounding box center [389, 23] width 53 height 7
drag, startPoint x: 420, startPoint y: 23, endPoint x: 386, endPoint y: 25, distance: 34.1
click at [386, 25] on div "Kganya Mohoboko" at bounding box center [410, 23] width 94 height 7
click at [384, 24] on div "Kganya Mohoboko" at bounding box center [389, 23] width 53 height 7
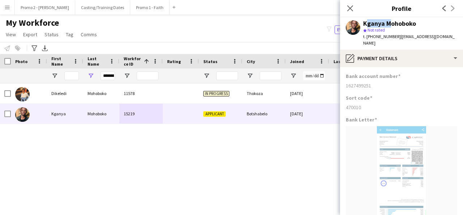
drag, startPoint x: 384, startPoint y: 24, endPoint x: 364, endPoint y: 25, distance: 19.9
click at [364, 25] on div "Kganya Mohoboko" at bounding box center [389, 23] width 53 height 7
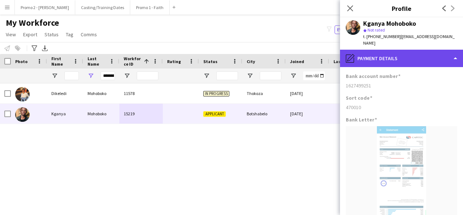
click at [401, 55] on div "pencil4 Payment details" at bounding box center [401, 58] width 123 height 17
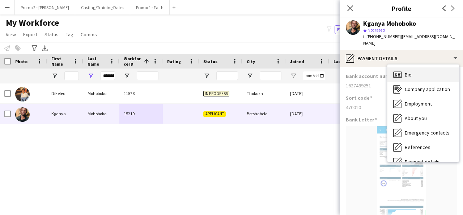
click at [441, 72] on div "Bio Bio" at bounding box center [424, 74] width 72 height 14
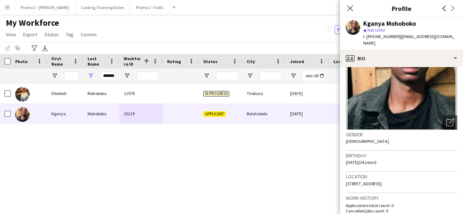
scroll to position [55, 0]
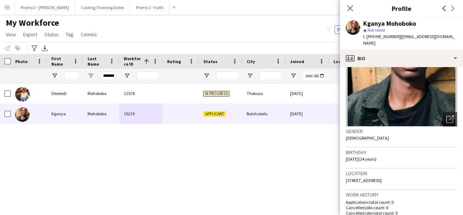
drag, startPoint x: 366, startPoint y: 151, endPoint x: 346, endPoint y: 150, distance: 19.6
click at [346, 156] on span "[DATE] (24 years)" at bounding box center [361, 158] width 31 height 5
drag, startPoint x: 345, startPoint y: 175, endPoint x: 366, endPoint y: 173, distance: 21.1
drag, startPoint x: 366, startPoint y: 173, endPoint x: 389, endPoint y: 173, distance: 23.2
drag, startPoint x: 389, startPoint y: 173, endPoint x: 426, endPoint y: 170, distance: 37.0
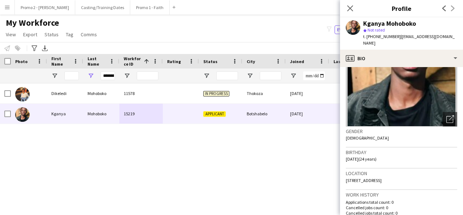
click at [426, 170] on div "Location [STREET_ADDRESS]" at bounding box center [401, 178] width 111 height 21
drag, startPoint x: 423, startPoint y: 174, endPoint x: 346, endPoint y: 178, distance: 76.8
click at [346, 178] on div "Location [STREET_ADDRESS]" at bounding box center [401, 178] width 111 height 21
drag, startPoint x: 101, startPoint y: 77, endPoint x: 184, endPoint y: 72, distance: 82.7
click at [184, 72] on div "********" at bounding box center [387, 75] width 774 height 14
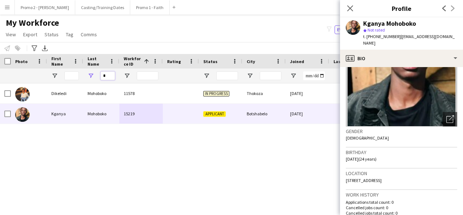
scroll to position [0, 0]
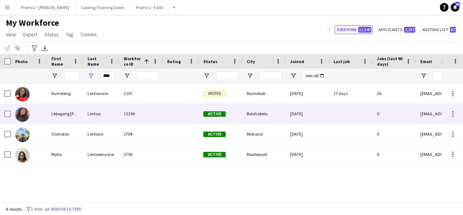
click at [104, 119] on div "Lentoa" at bounding box center [101, 114] width 36 height 20
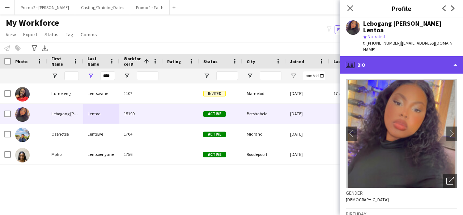
click at [400, 56] on div "profile Bio" at bounding box center [401, 64] width 123 height 17
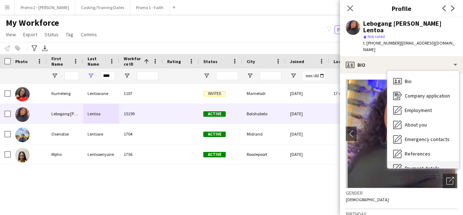
click at [428, 161] on div "Payment details Payment details" at bounding box center [424, 168] width 72 height 14
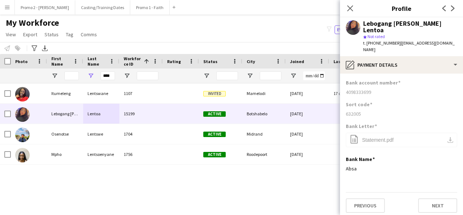
drag, startPoint x: 376, startPoint y: 80, endPoint x: 346, endPoint y: 81, distance: 29.7
click at [346, 89] on div "4098333699" at bounding box center [401, 92] width 111 height 7
drag, startPoint x: 442, startPoint y: 34, endPoint x: 395, endPoint y: 36, distance: 47.1
click at [395, 40] on div "t. [PHONE_NUMBER] | [EMAIL_ADDRESS][DOMAIN_NAME]" at bounding box center [410, 46] width 94 height 13
drag, startPoint x: 393, startPoint y: 35, endPoint x: 368, endPoint y: 34, distance: 25.3
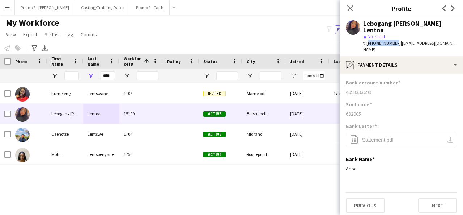
click at [368, 40] on span "t. [PHONE_NUMBER]" at bounding box center [382, 42] width 38 height 5
drag, startPoint x: 447, startPoint y: 25, endPoint x: 425, endPoint y: 24, distance: 22.1
click at [425, 24] on div "Lebogang [PERSON_NAME] Lentoa star Not rated t. [PHONE_NUMBER] | [EMAIL_ADDRESS…" at bounding box center [401, 36] width 123 height 39
drag, startPoint x: 392, startPoint y: 23, endPoint x: 364, endPoint y: 24, distance: 27.2
click at [364, 24] on div "Lebogang [PERSON_NAME] Lentoa" at bounding box center [410, 26] width 94 height 13
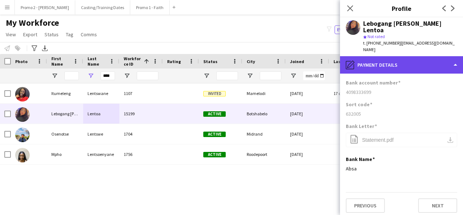
click at [409, 56] on div "pencil4 Payment details" at bounding box center [401, 64] width 123 height 17
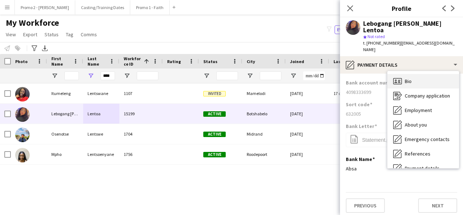
click at [446, 74] on div "Bio Bio" at bounding box center [424, 81] width 72 height 14
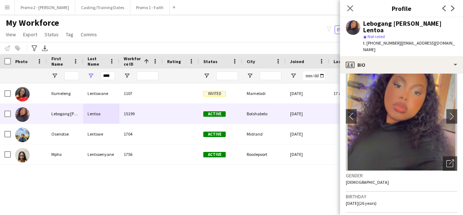
scroll to position [16, 0]
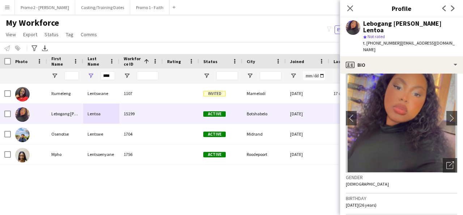
drag, startPoint x: 365, startPoint y: 191, endPoint x: 345, endPoint y: 191, distance: 20.3
click at [345, 191] on app-crew-profile-bio "chevron-left chevron-right Open photos pop-in Gender [DEMOGRAPHIC_DATA] Birthda…" at bounding box center [401, 143] width 123 height 141
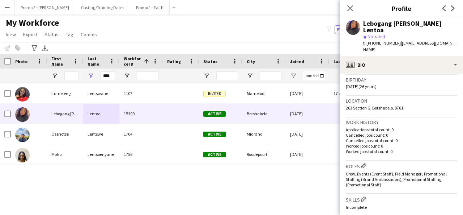
scroll to position [144, 0]
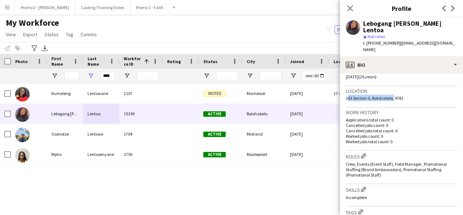
drag, startPoint x: 345, startPoint y: 84, endPoint x: 392, endPoint y: 84, distance: 47.1
click at [392, 84] on app-crew-profile-bio "chevron-left chevron-right Open photos pop-in Gender [DEMOGRAPHIC_DATA] Birthda…" at bounding box center [401, 143] width 123 height 141
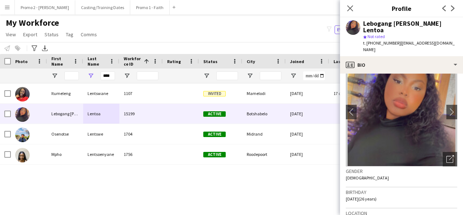
scroll to position [0, 0]
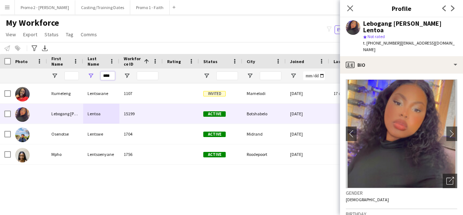
drag, startPoint x: 113, startPoint y: 76, endPoint x: 96, endPoint y: 77, distance: 16.4
click at [96, 77] on div "****" at bounding box center [101, 75] width 36 height 14
type input "*******"
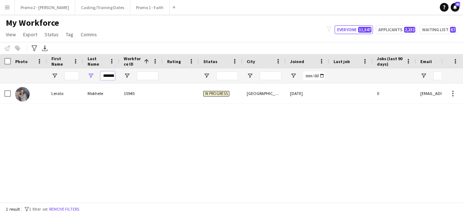
drag, startPoint x: 114, startPoint y: 76, endPoint x: 97, endPoint y: 81, distance: 18.1
click at [97, 81] on div "*******" at bounding box center [101, 75] width 36 height 14
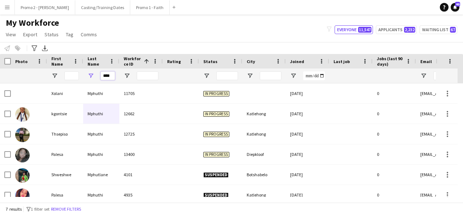
type input "****"
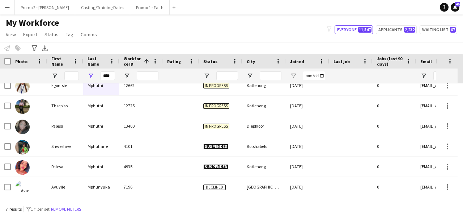
drag, startPoint x: 463, startPoint y: 106, endPoint x: 463, endPoint y: 185, distance: 79.6
click at [463, 185] on div at bounding box center [460, 139] width 5 height 113
drag, startPoint x: 101, startPoint y: 73, endPoint x: 208, endPoint y: 75, distance: 106.8
click at [208, 75] on div "****" at bounding box center [387, 75] width 774 height 14
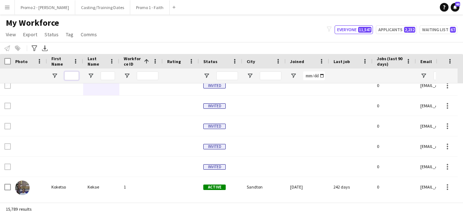
click at [72, 76] on input "First Name Filter Input" at bounding box center [71, 75] width 14 height 9
type input "*"
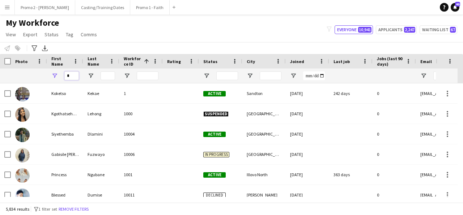
click at [75, 77] on input "*" at bounding box center [71, 75] width 14 height 9
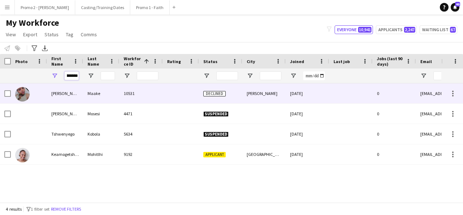
scroll to position [0, 8]
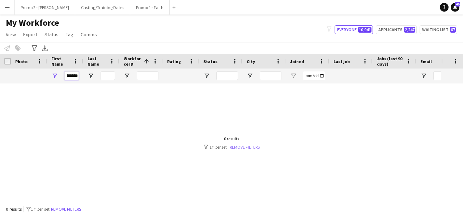
type input "********"
click at [243, 145] on link "Remove filters" at bounding box center [245, 146] width 30 height 5
